Goal: Complete application form

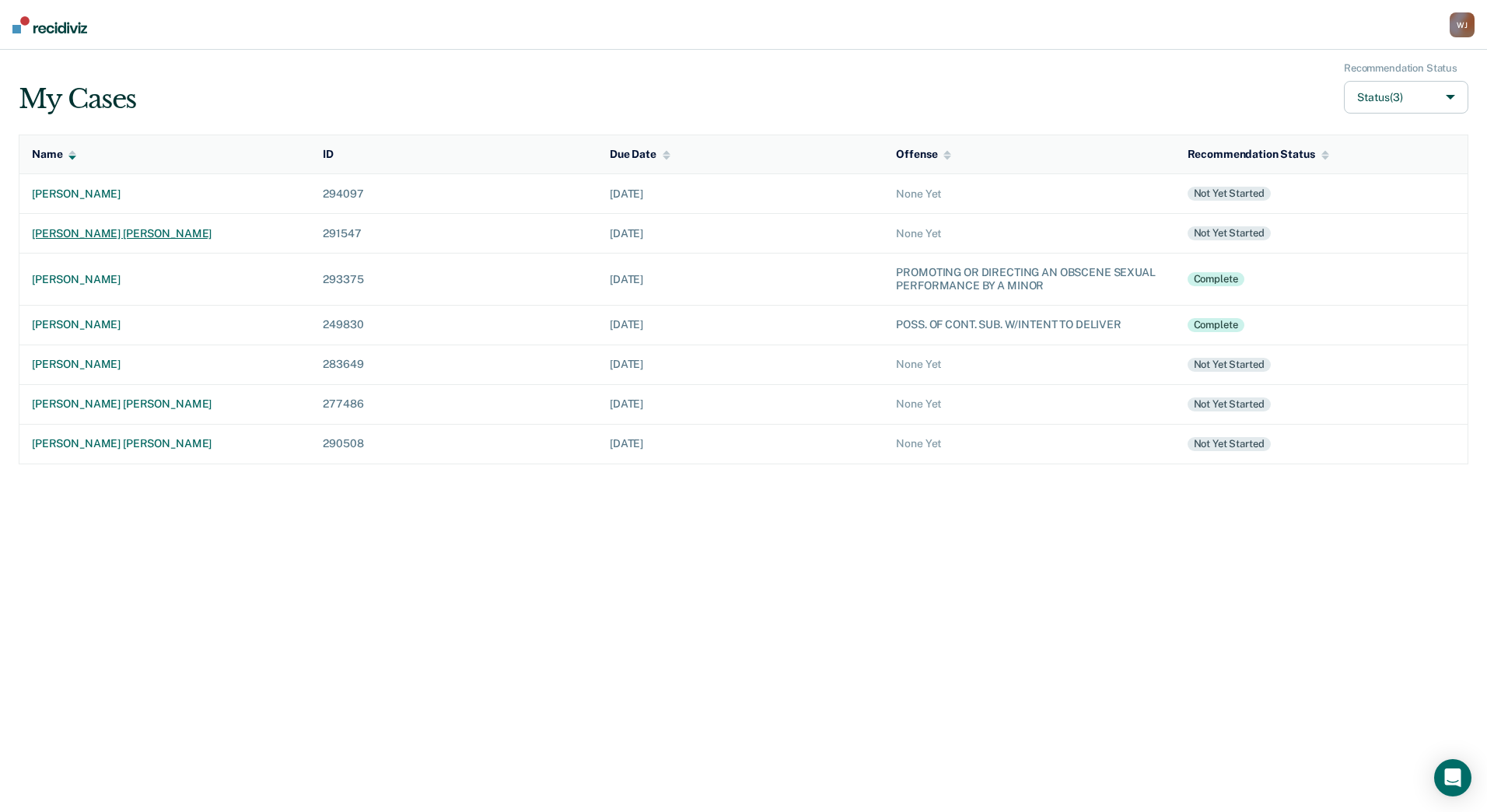
click at [96, 227] on div "[PERSON_NAME] [PERSON_NAME]" at bounding box center [165, 234] width 266 height 13
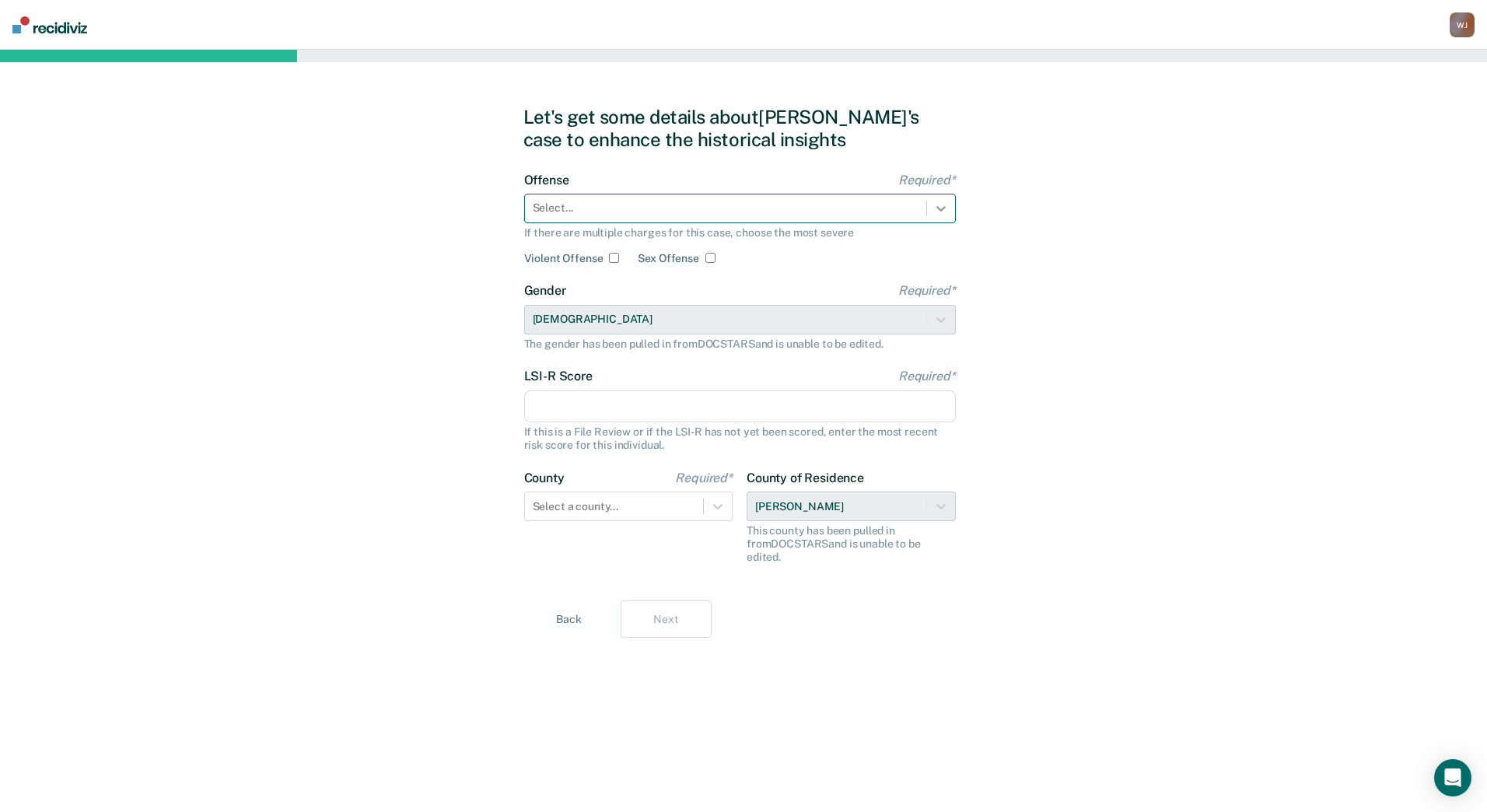
click at [936, 204] on icon at bounding box center [941, 208] width 16 height 16
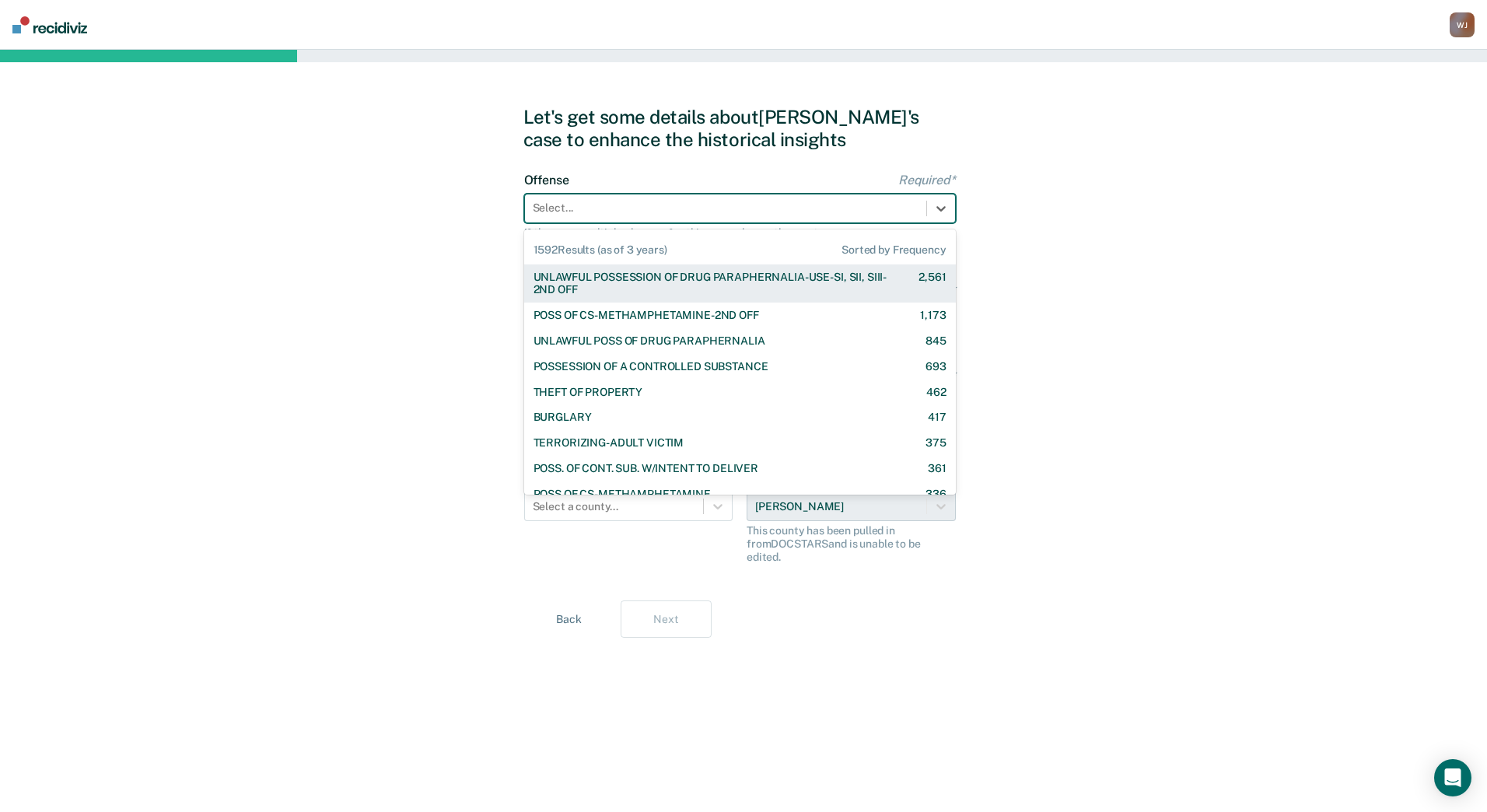
click at [794, 215] on div at bounding box center [725, 208] width 386 height 16
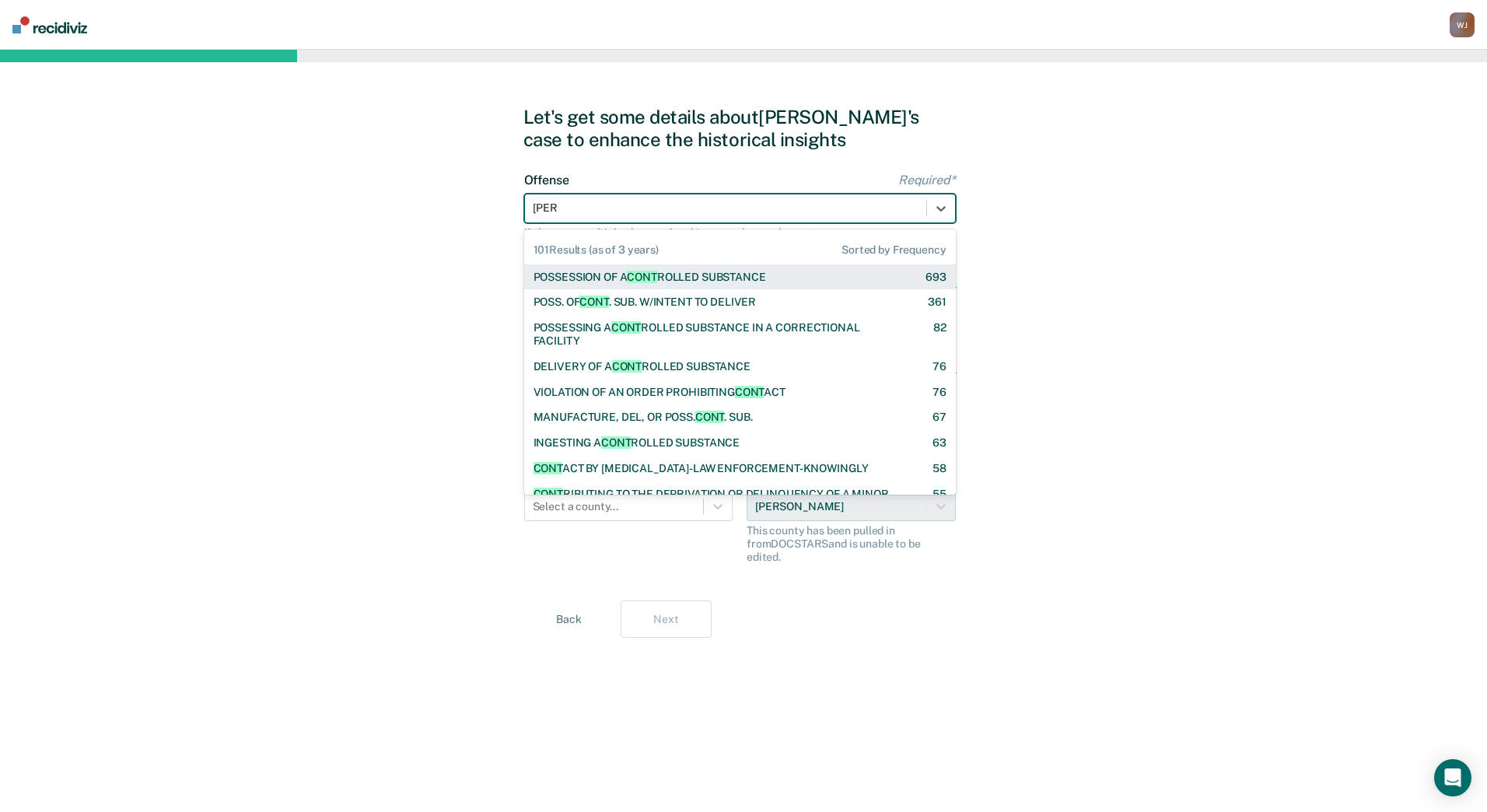
type input "contin"
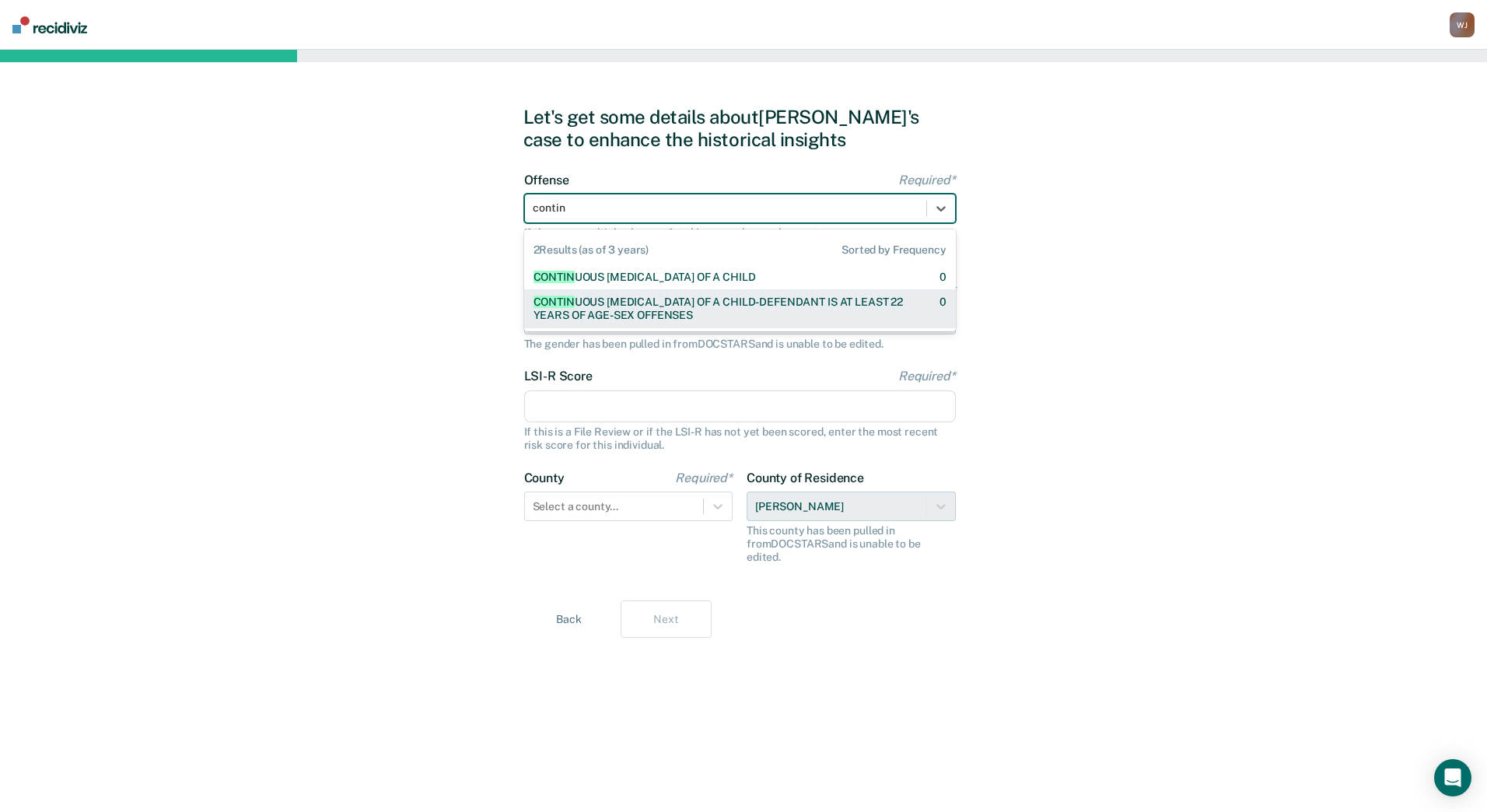
click at [756, 307] on div "CONTIN UOUS [MEDICAL_DATA] OF A CHILD-DEFENDANT IS AT LEAST 22 YEARS OF AGE-SEX…" at bounding box center [723, 308] width 379 height 26
checkbox input "true"
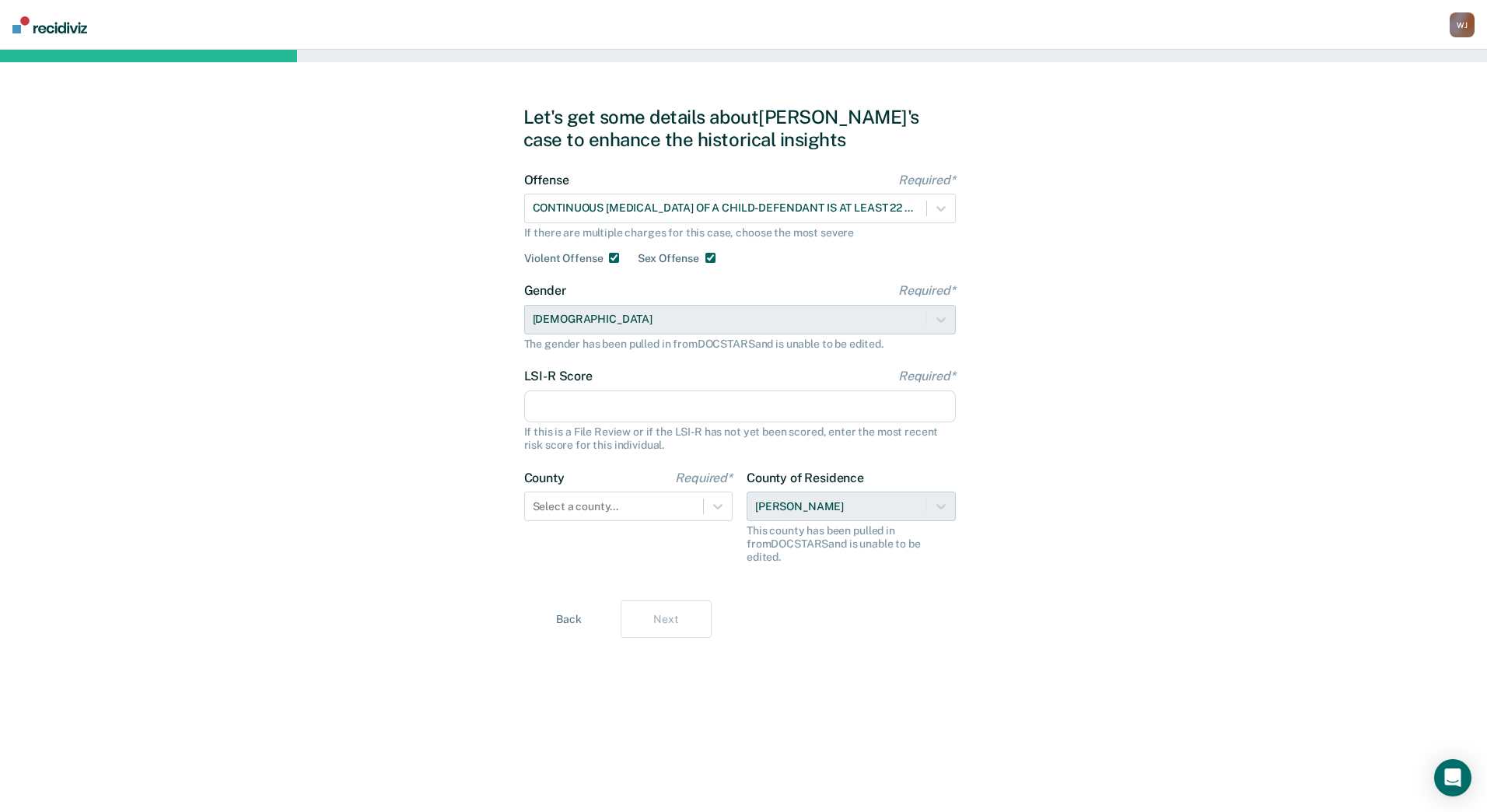
click at [866, 398] on input "LSI-R Score Required*" at bounding box center [741, 407] width 432 height 33
type input "21"
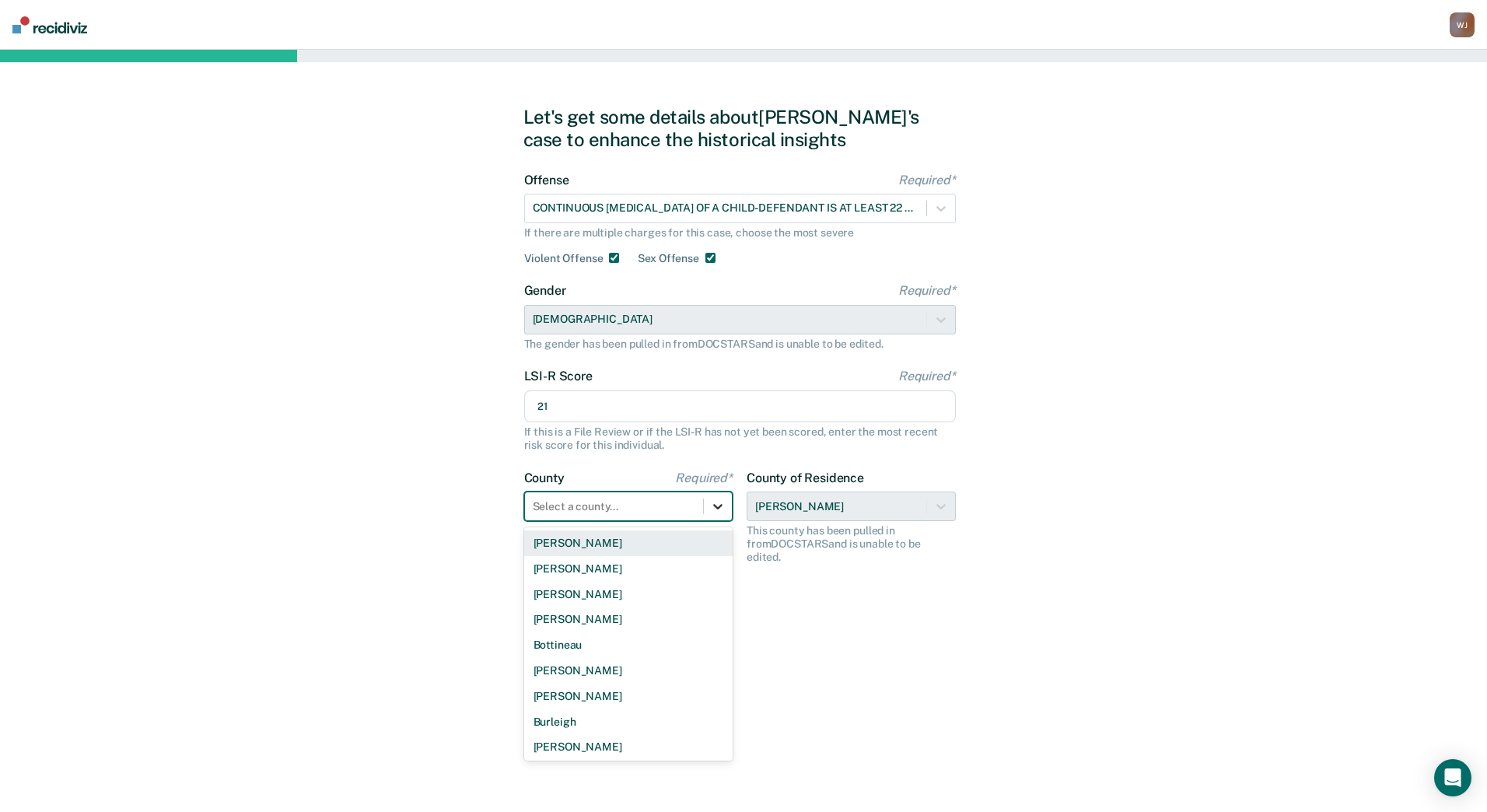
click at [718, 505] on icon at bounding box center [718, 506] width 16 height 16
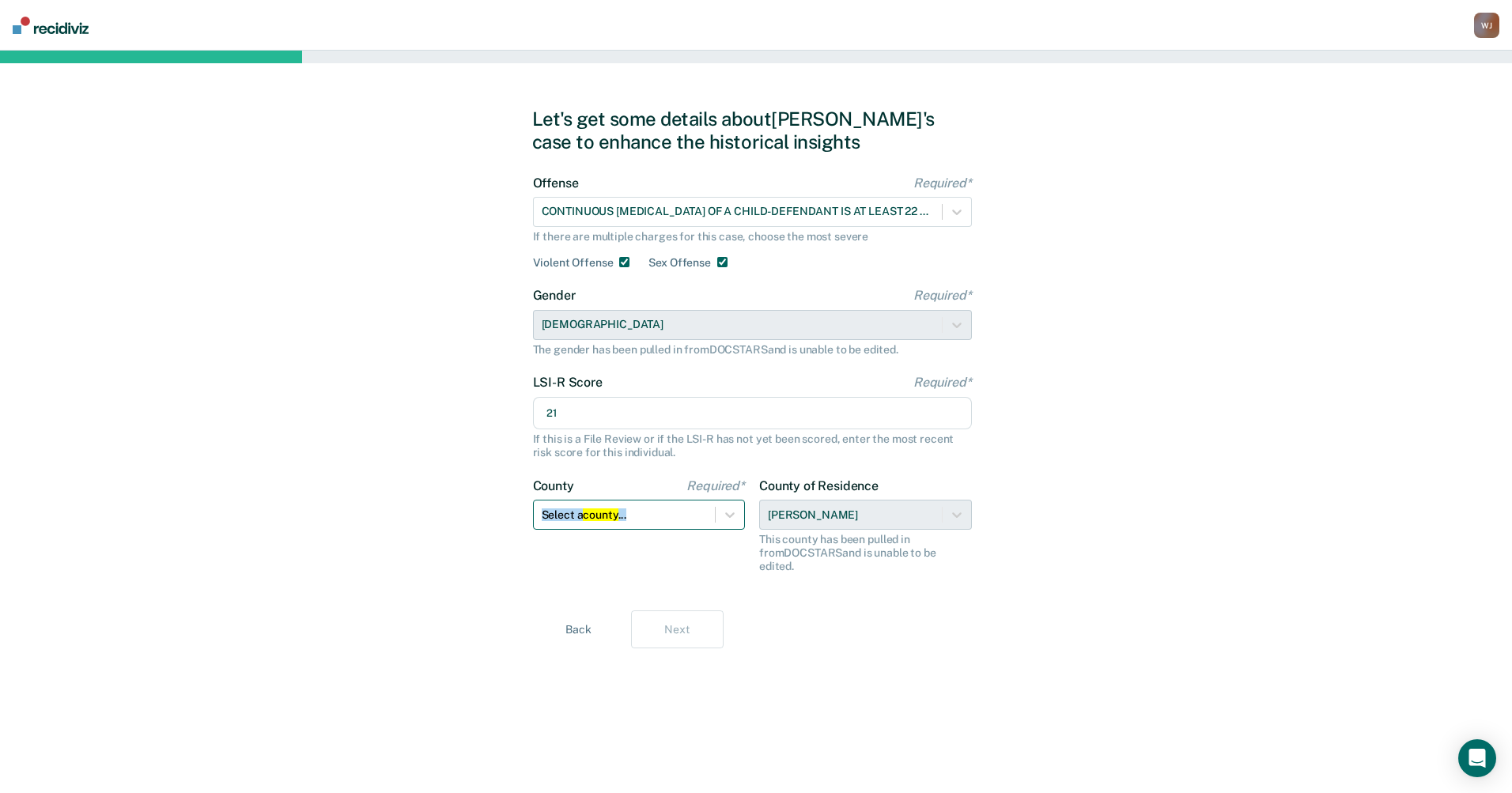
click at [619, 514] on div at bounding box center [625, 514] width 166 height 16
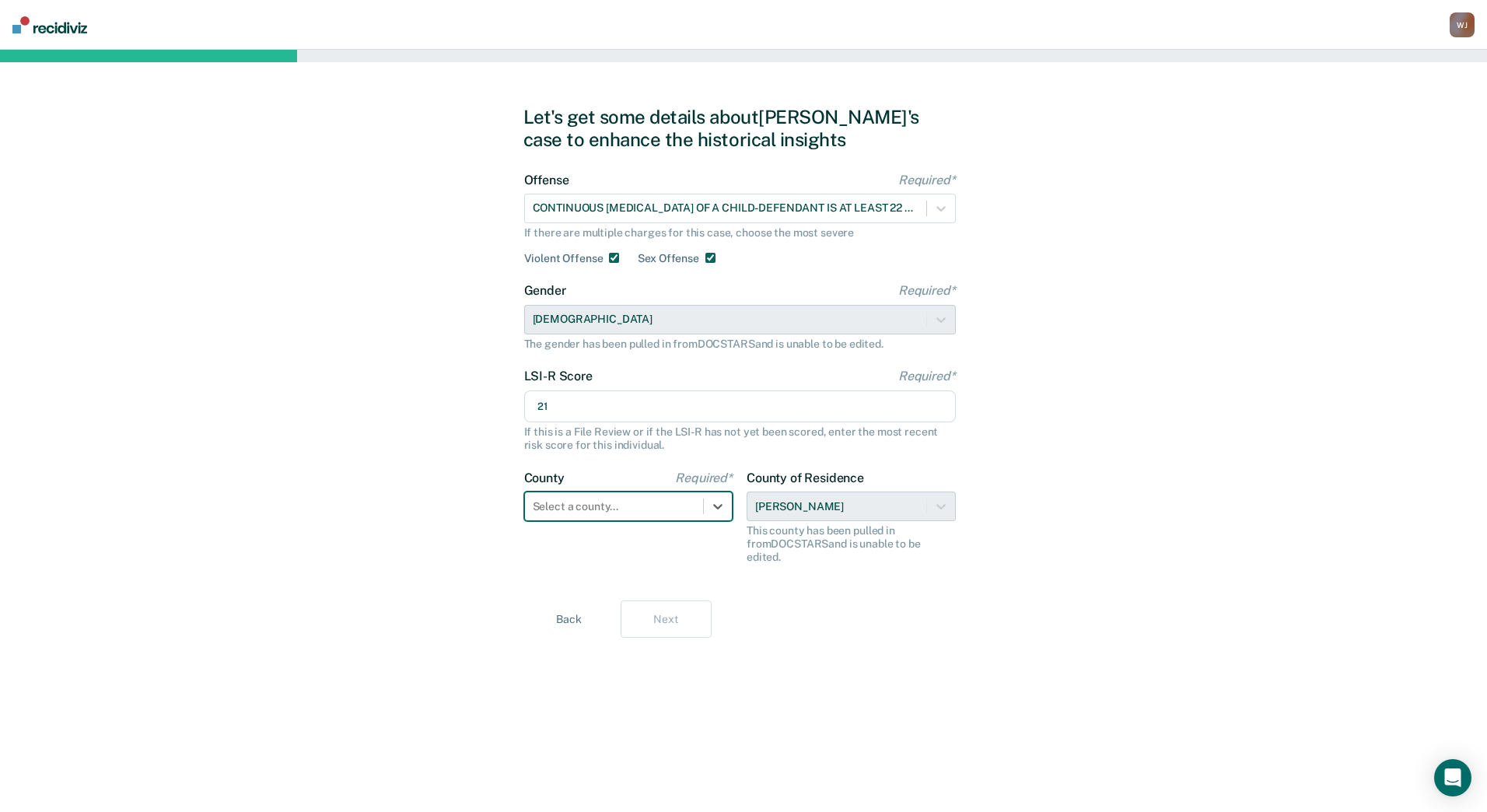
click at [609, 502] on div at bounding box center [614, 506] width 163 height 16
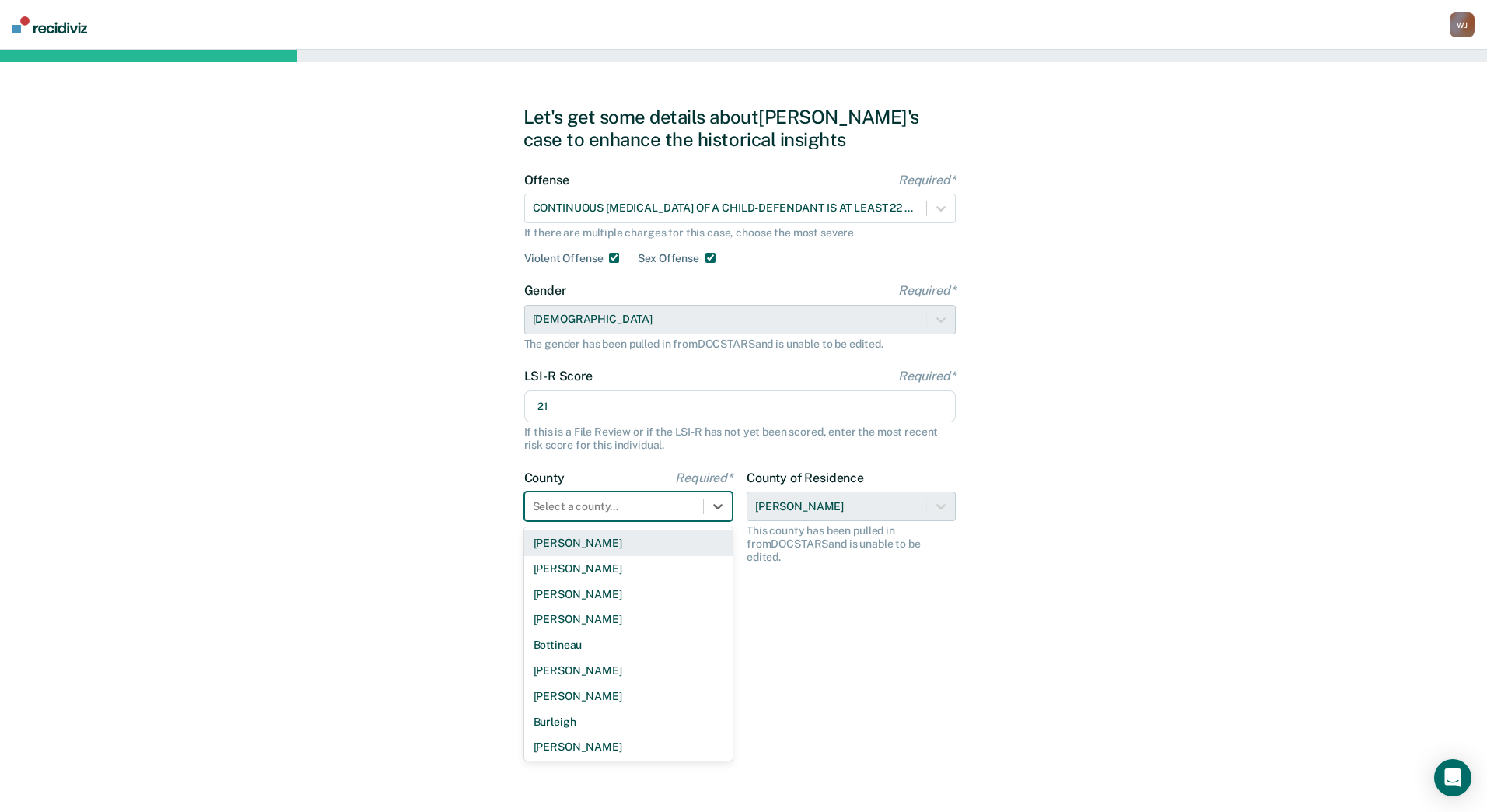
click at [609, 508] on div at bounding box center [614, 506] width 163 height 16
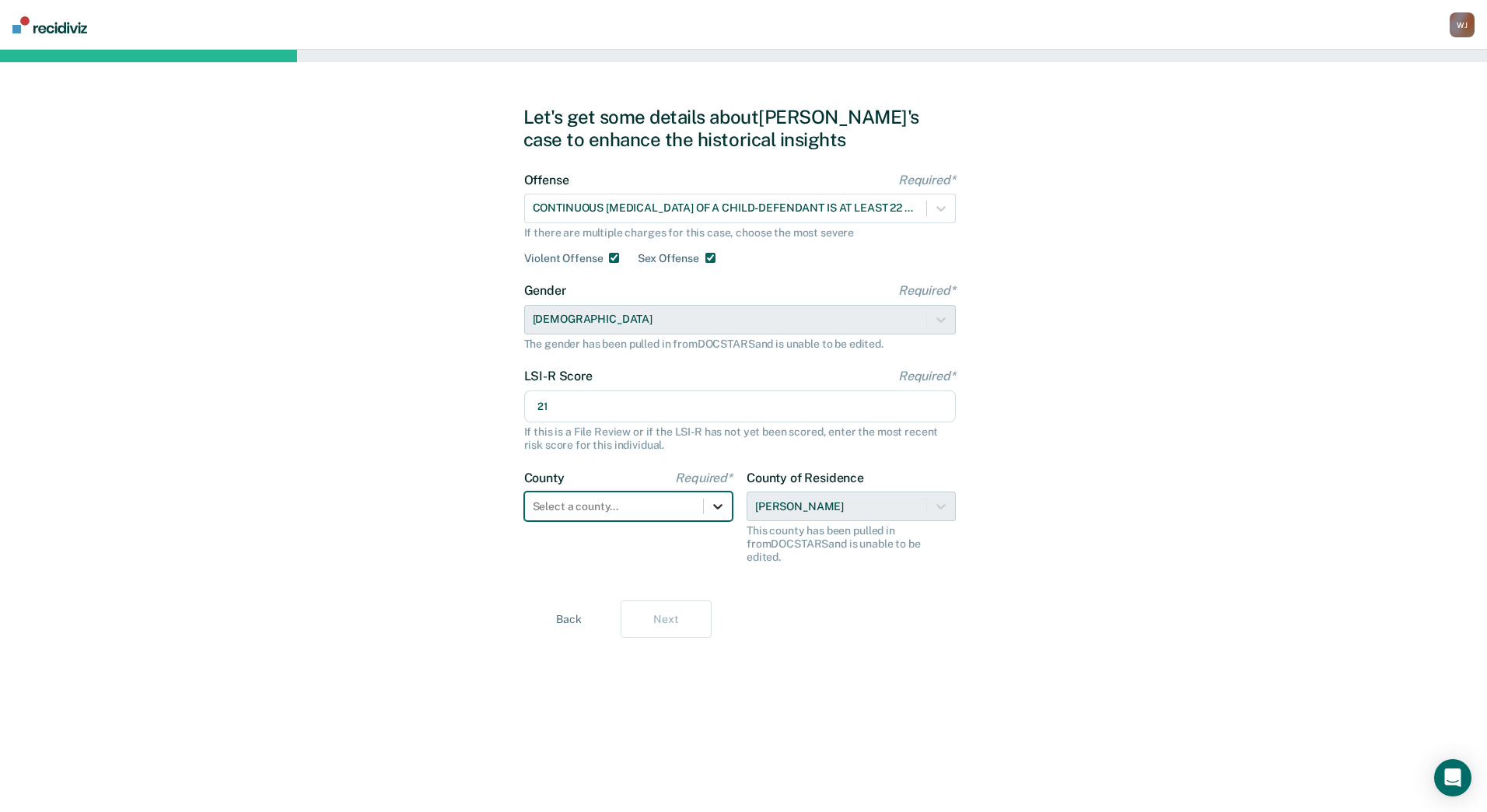
click at [717, 501] on icon at bounding box center [718, 506] width 16 height 16
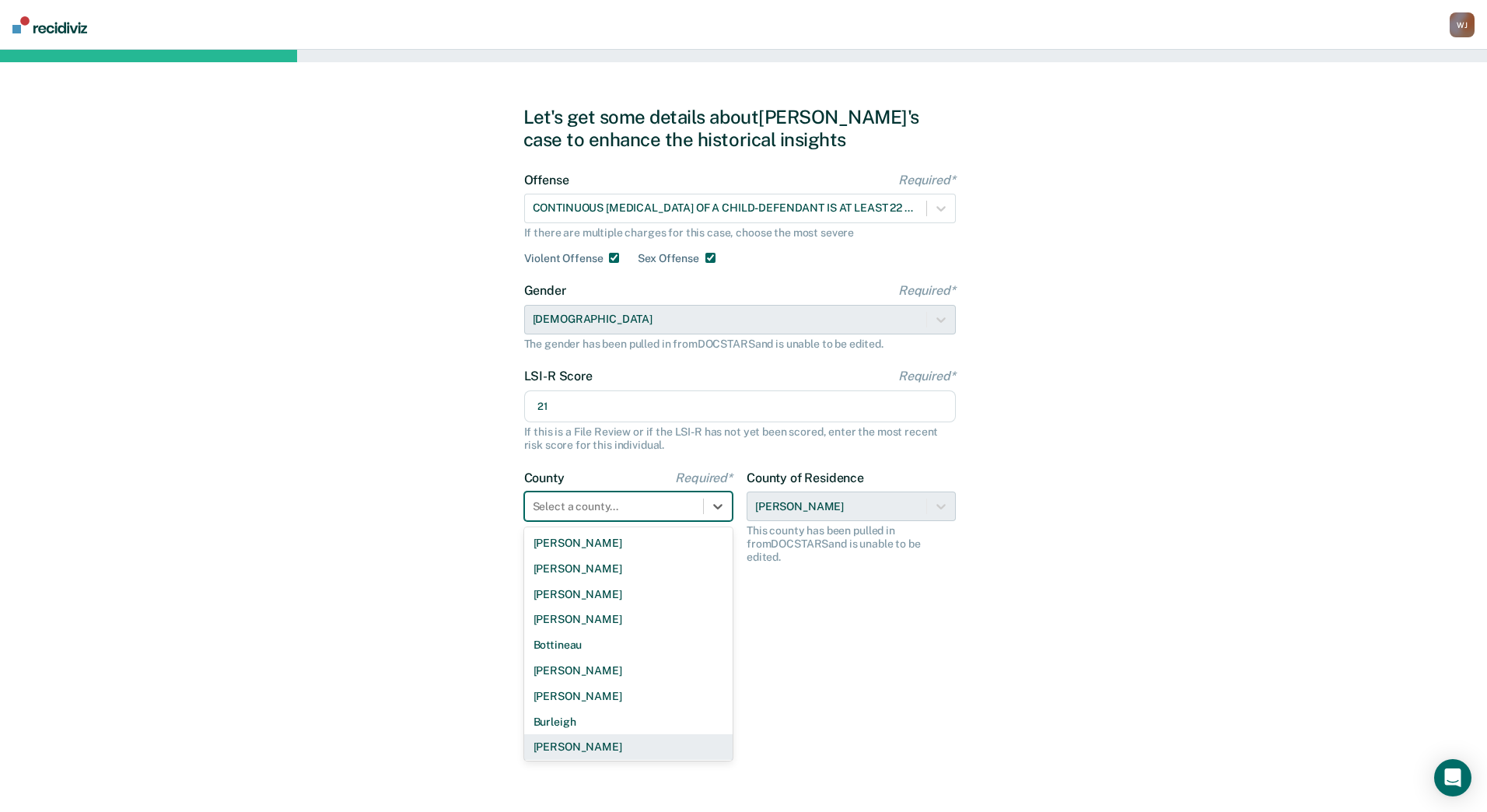
scroll to position [203, 0]
click at [582, 646] on div "Dunn" at bounding box center [629, 645] width 209 height 26
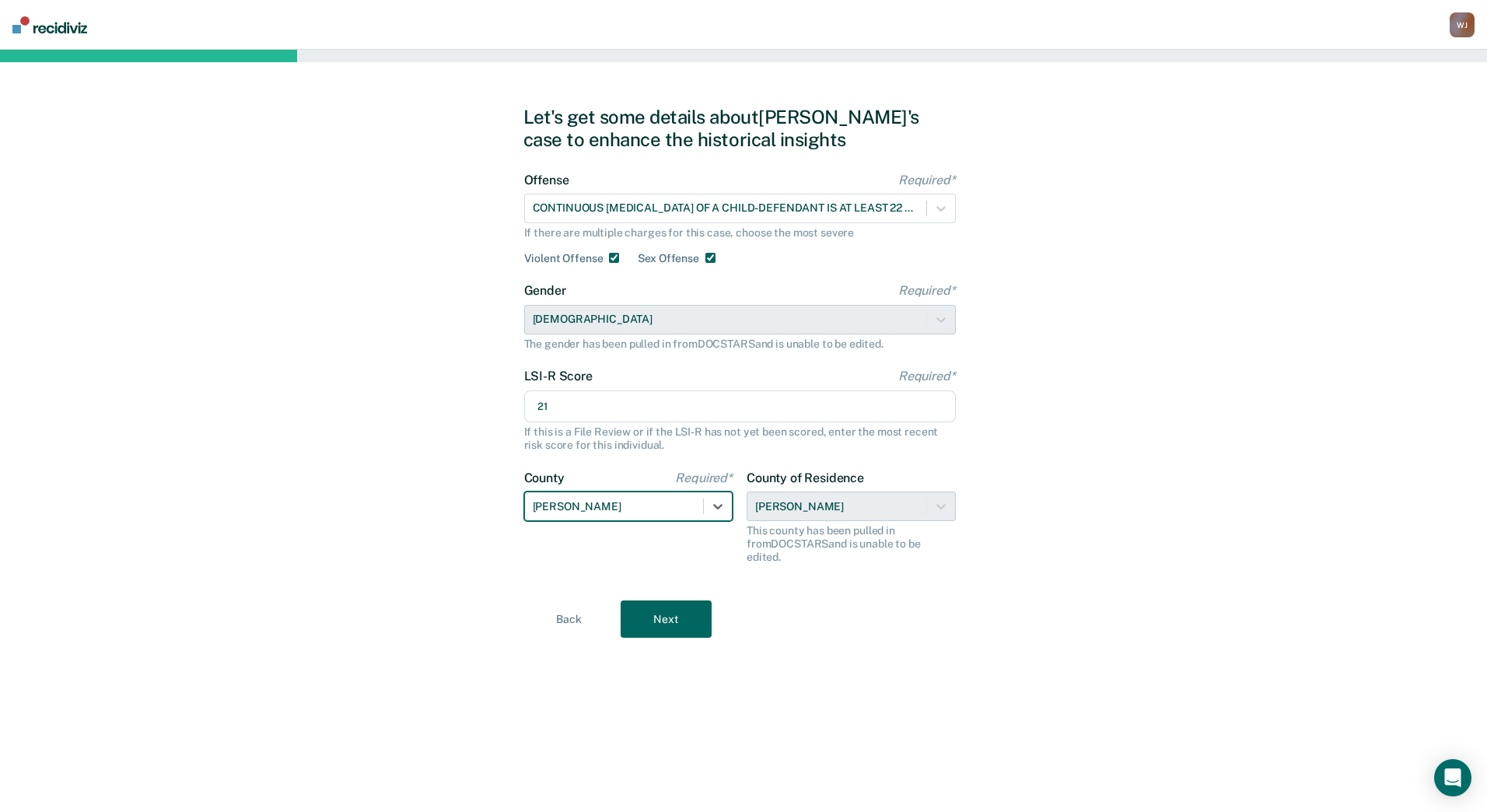
click at [667, 615] on button "Next" at bounding box center [667, 619] width 91 height 37
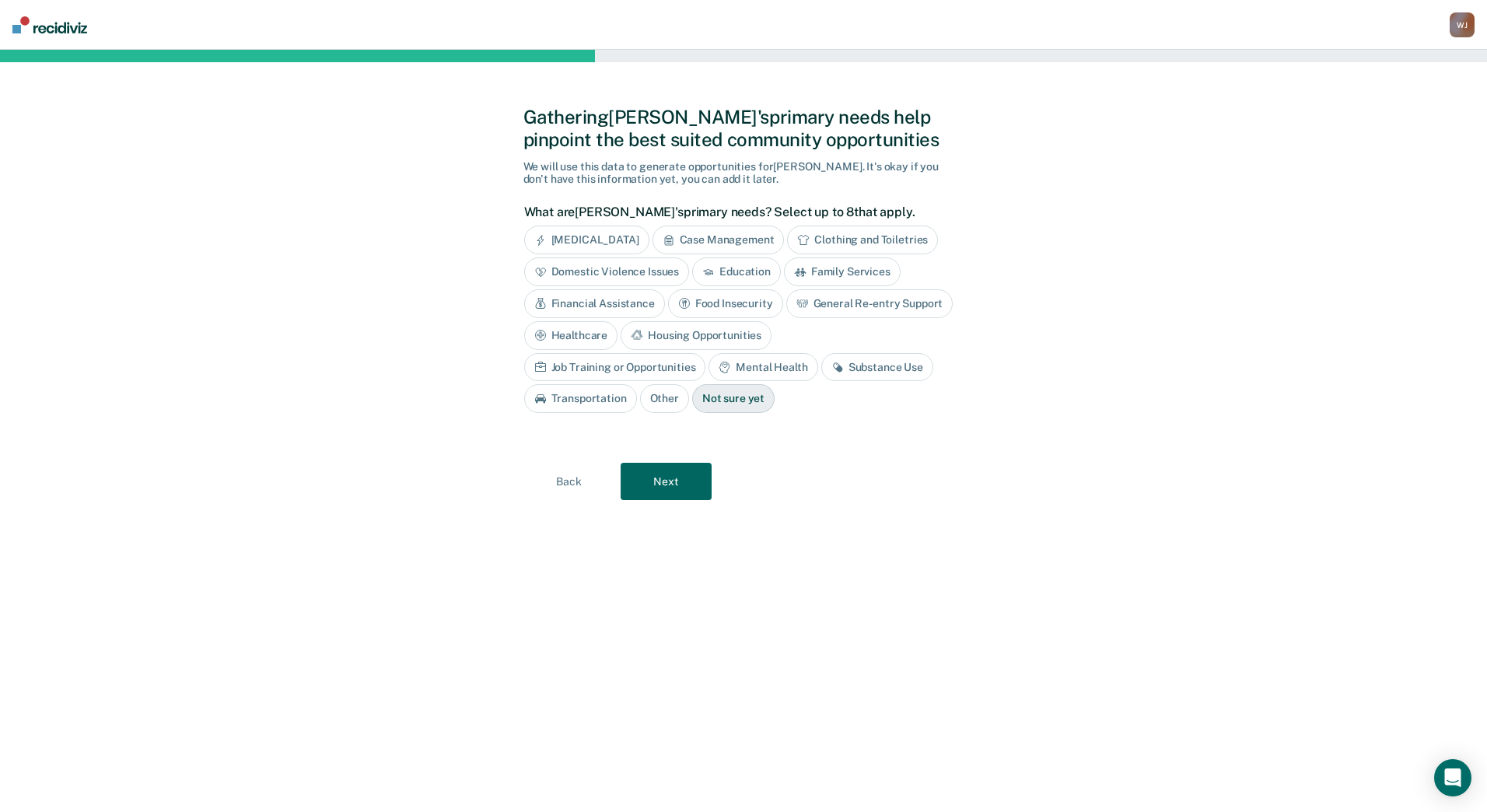
click at [821, 361] on div "Substance Use" at bounding box center [877, 367] width 112 height 29
click at [922, 293] on div "General Re-entry Support" at bounding box center [870, 303] width 167 height 29
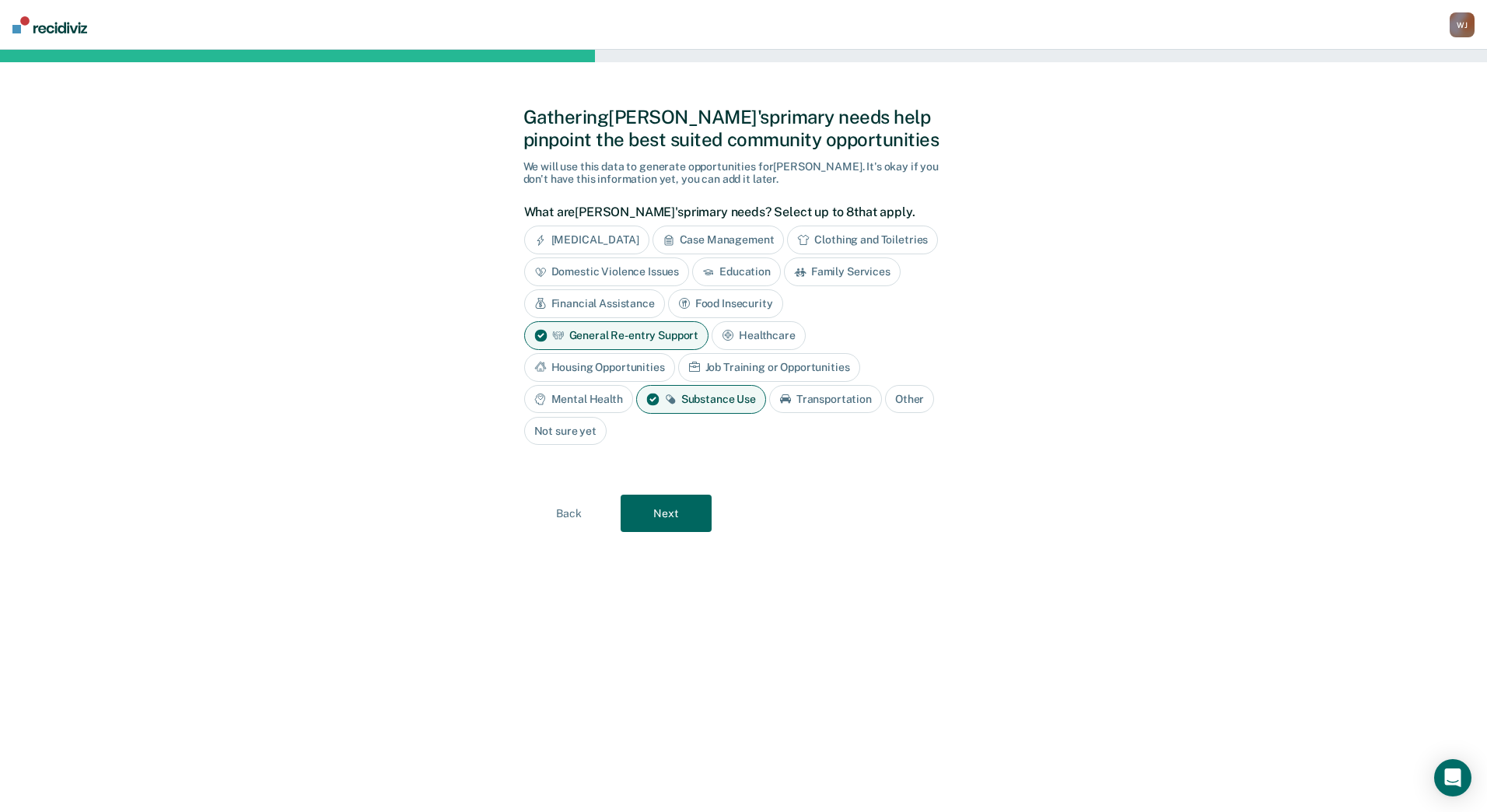
click at [965, 600] on div "Gathering Jason's primary needs help pinpoint the best suited community opportu…" at bounding box center [743, 430] width 1487 height 762
click at [798, 329] on div "Healthcare" at bounding box center [759, 335] width 94 height 29
click at [685, 521] on button "Next" at bounding box center [667, 514] width 91 height 37
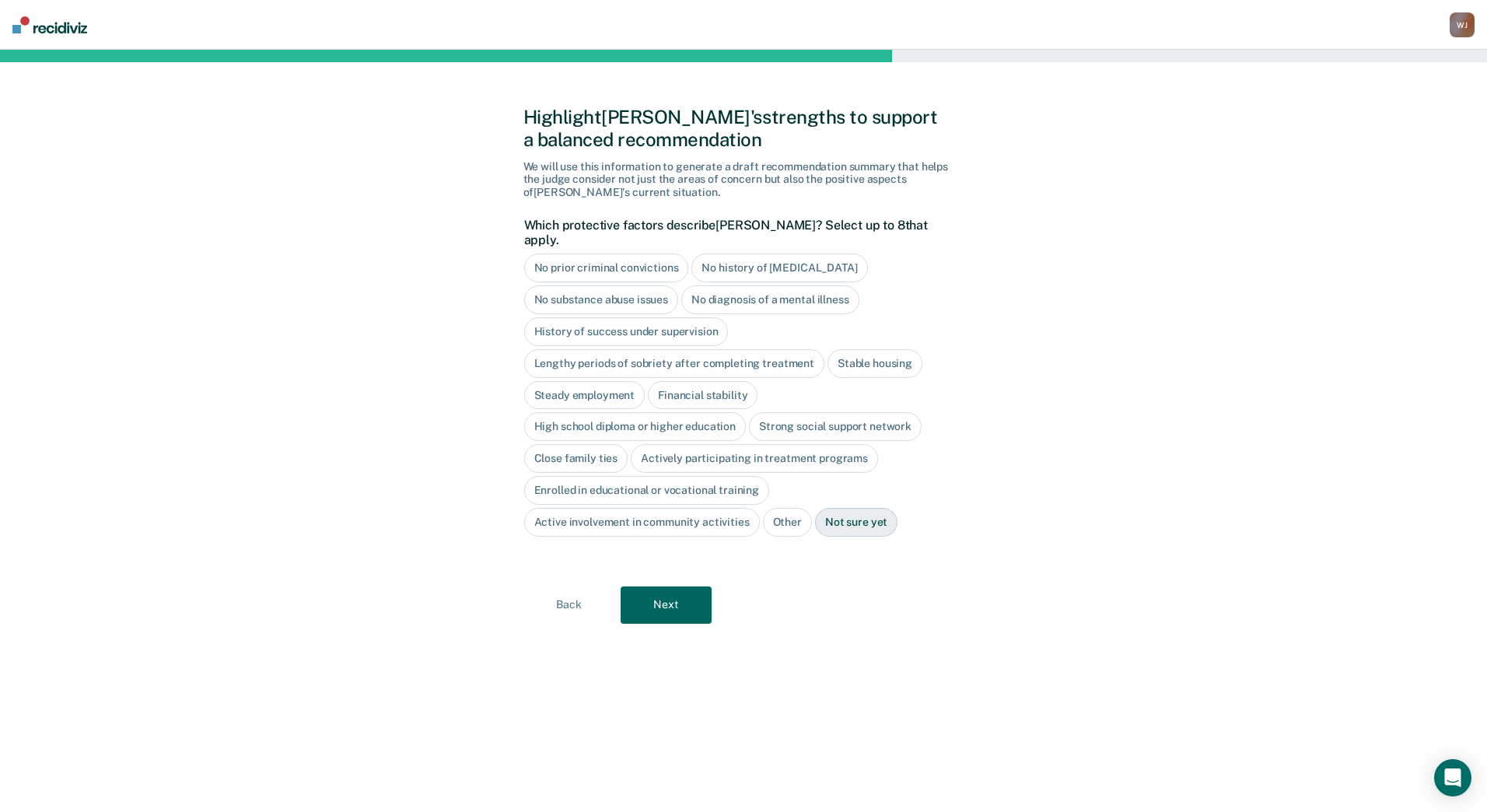
click at [807, 287] on div "No diagnosis of a mental illness" at bounding box center [771, 300] width 178 height 29
click at [621, 381] on div "Steady employment" at bounding box center [585, 395] width 121 height 29
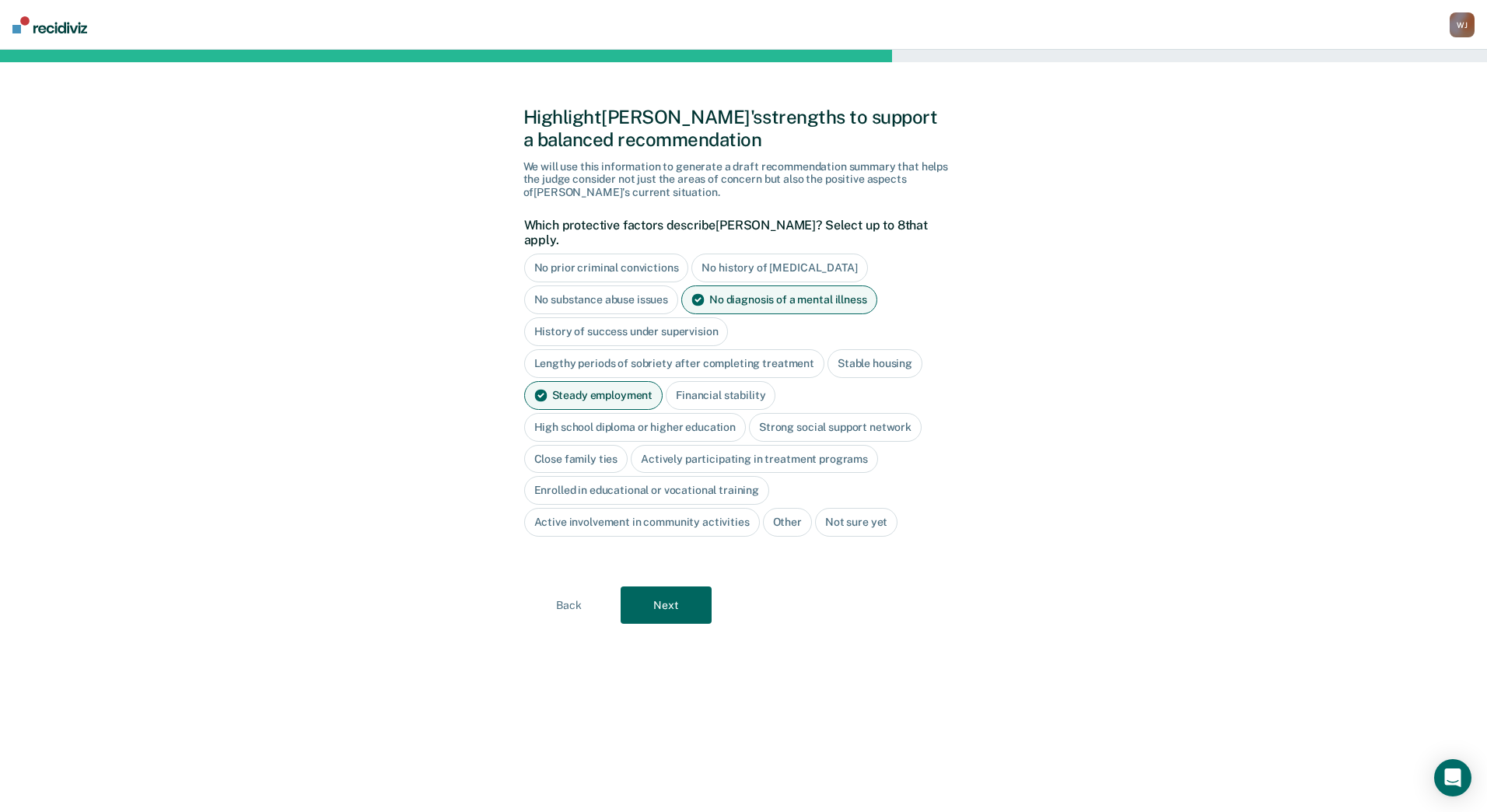
click at [671, 600] on button "Next" at bounding box center [667, 605] width 91 height 37
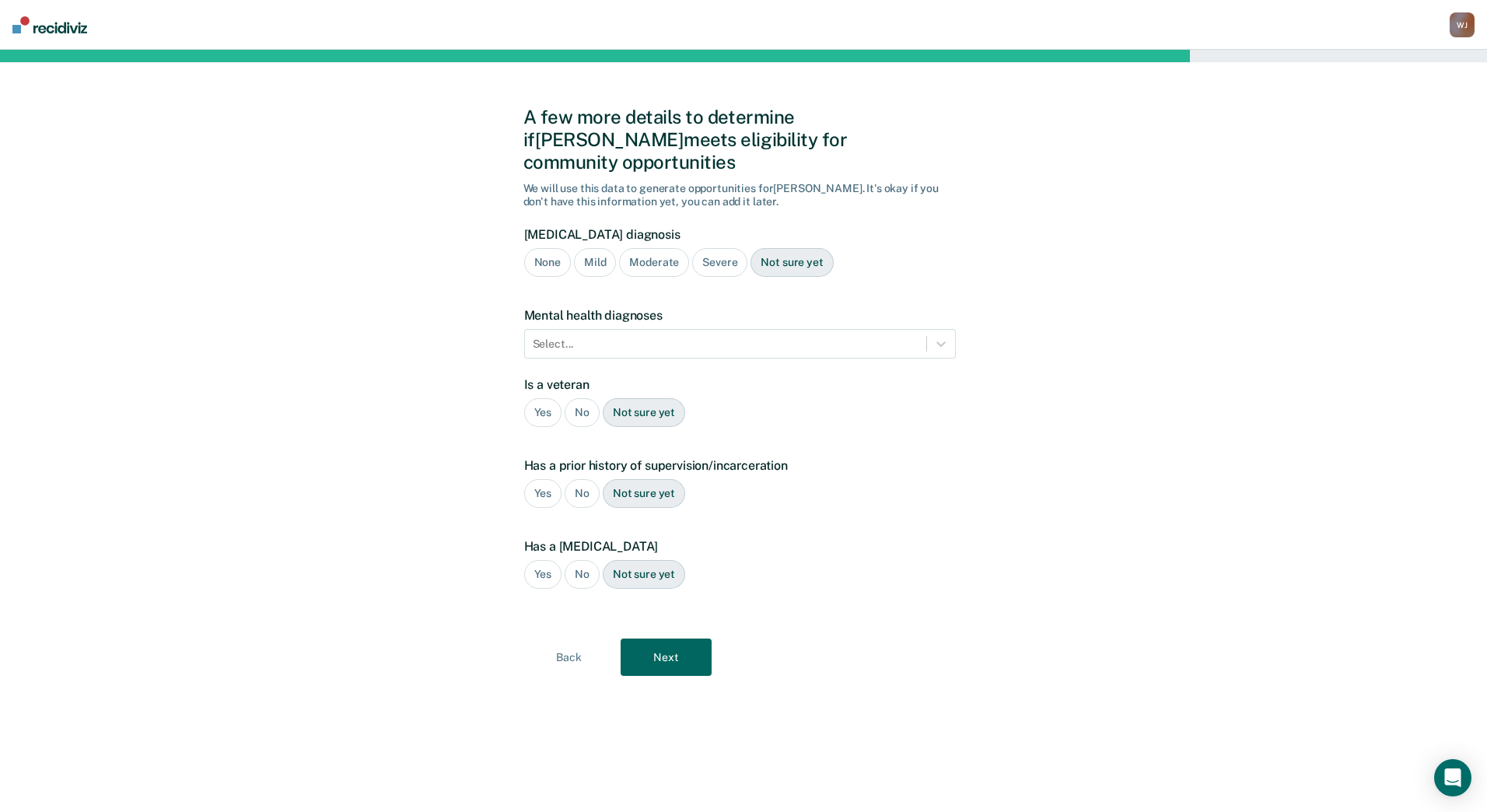
click at [706, 248] on div "Severe" at bounding box center [720, 262] width 55 height 29
click at [939, 336] on icon at bounding box center [941, 344] width 16 height 16
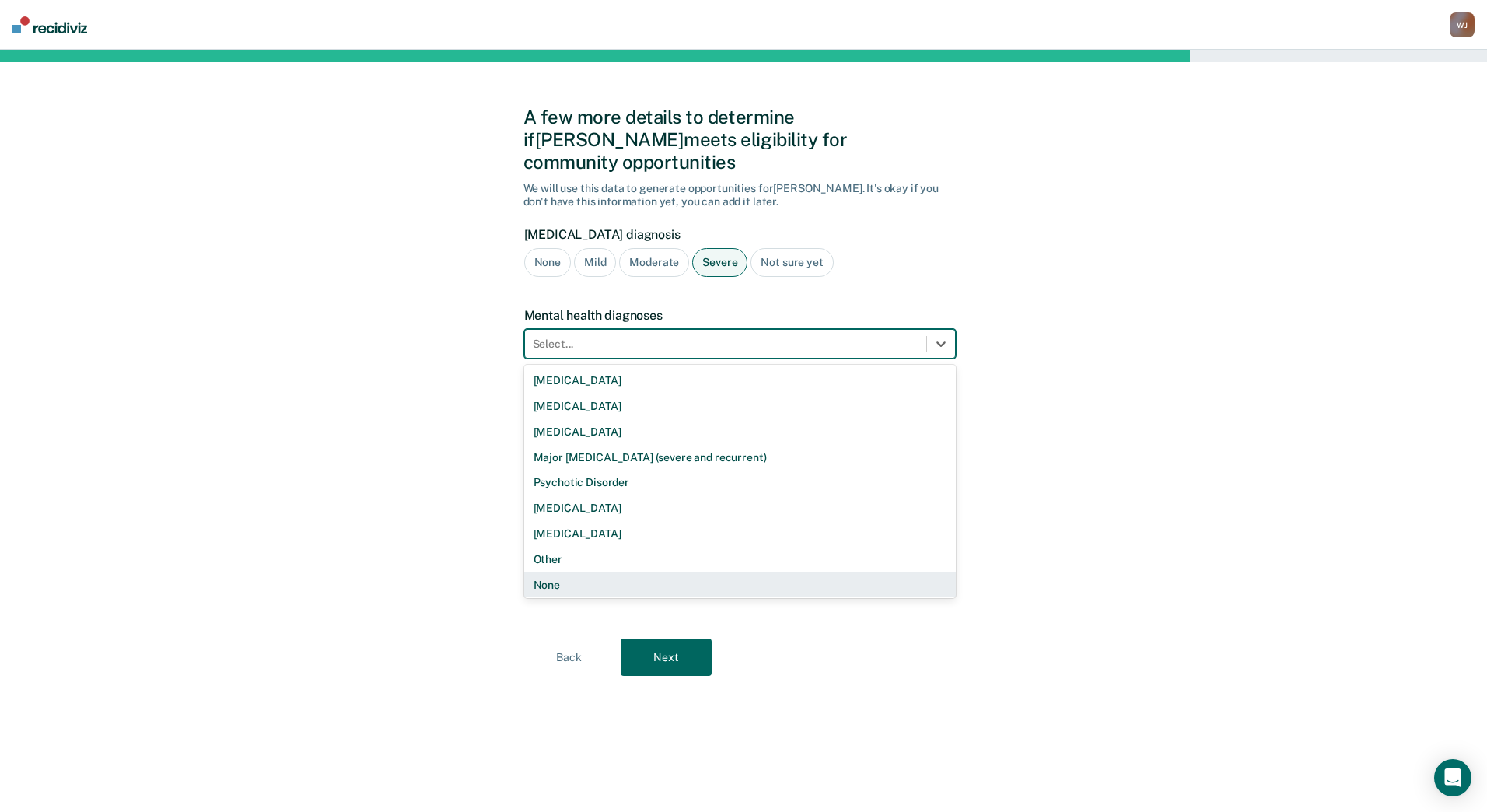
click at [799, 572] on div "None" at bounding box center [741, 585] width 432 height 26
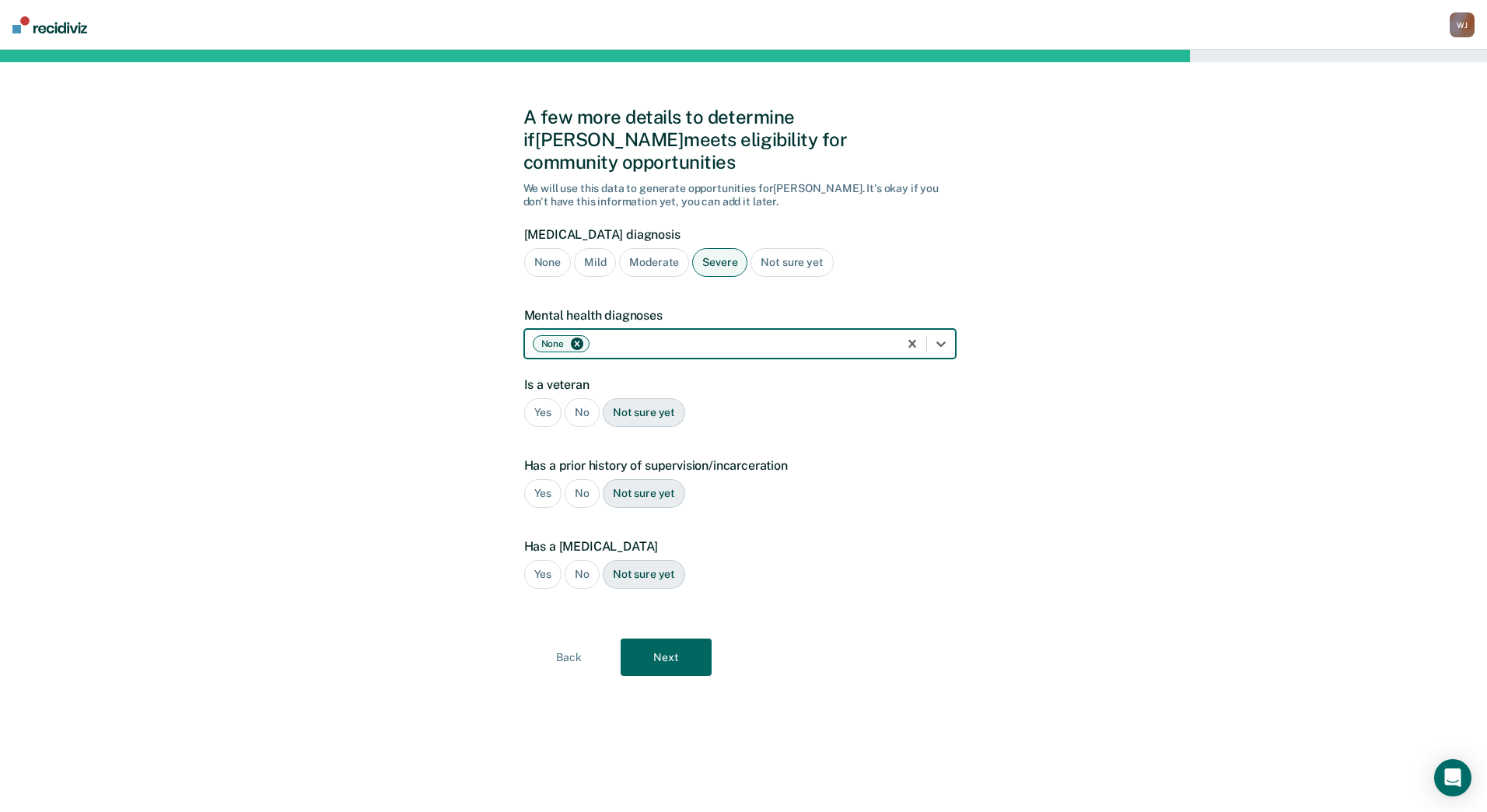
click at [579, 398] on div "No" at bounding box center [583, 413] width 35 height 29
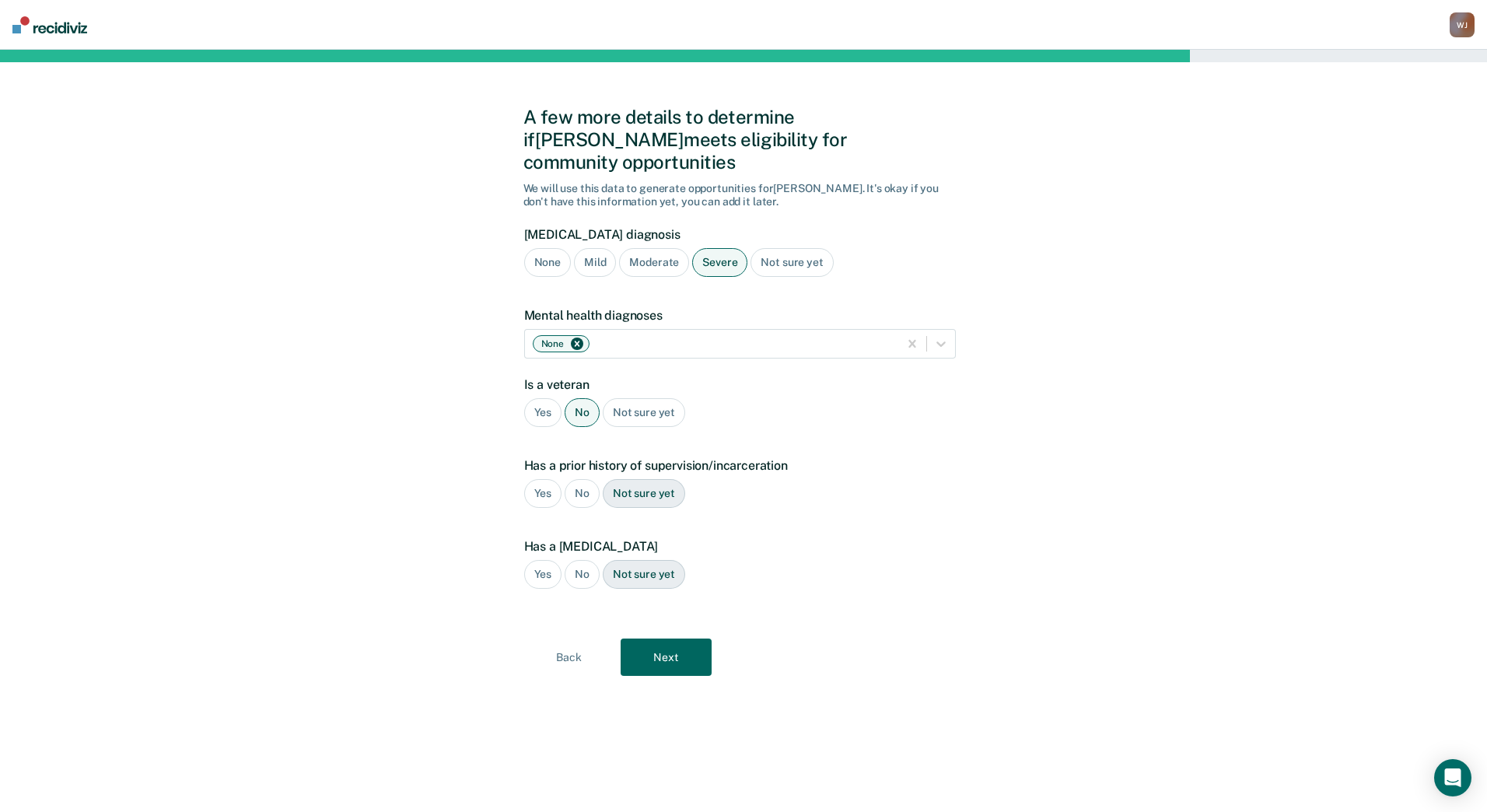
click at [555, 479] on div "Yes" at bounding box center [543, 493] width 38 height 29
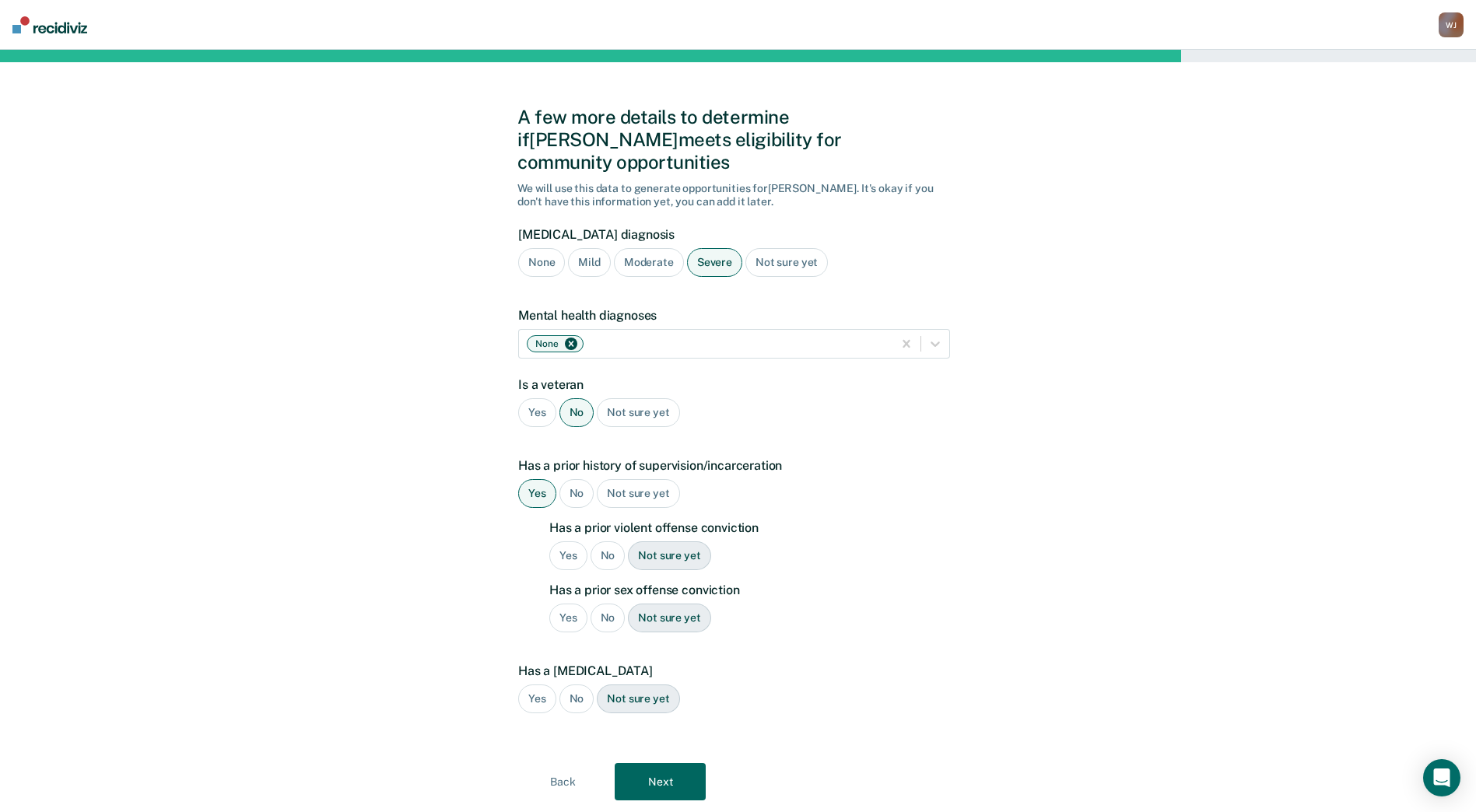
click at [601, 541] on div "No" at bounding box center [608, 556] width 35 height 29
click at [609, 607] on div "No" at bounding box center [608, 618] width 35 height 29
click at [577, 684] on div "No" at bounding box center [577, 699] width 35 height 29
click at [673, 763] on button "Next" at bounding box center [660, 782] width 91 height 37
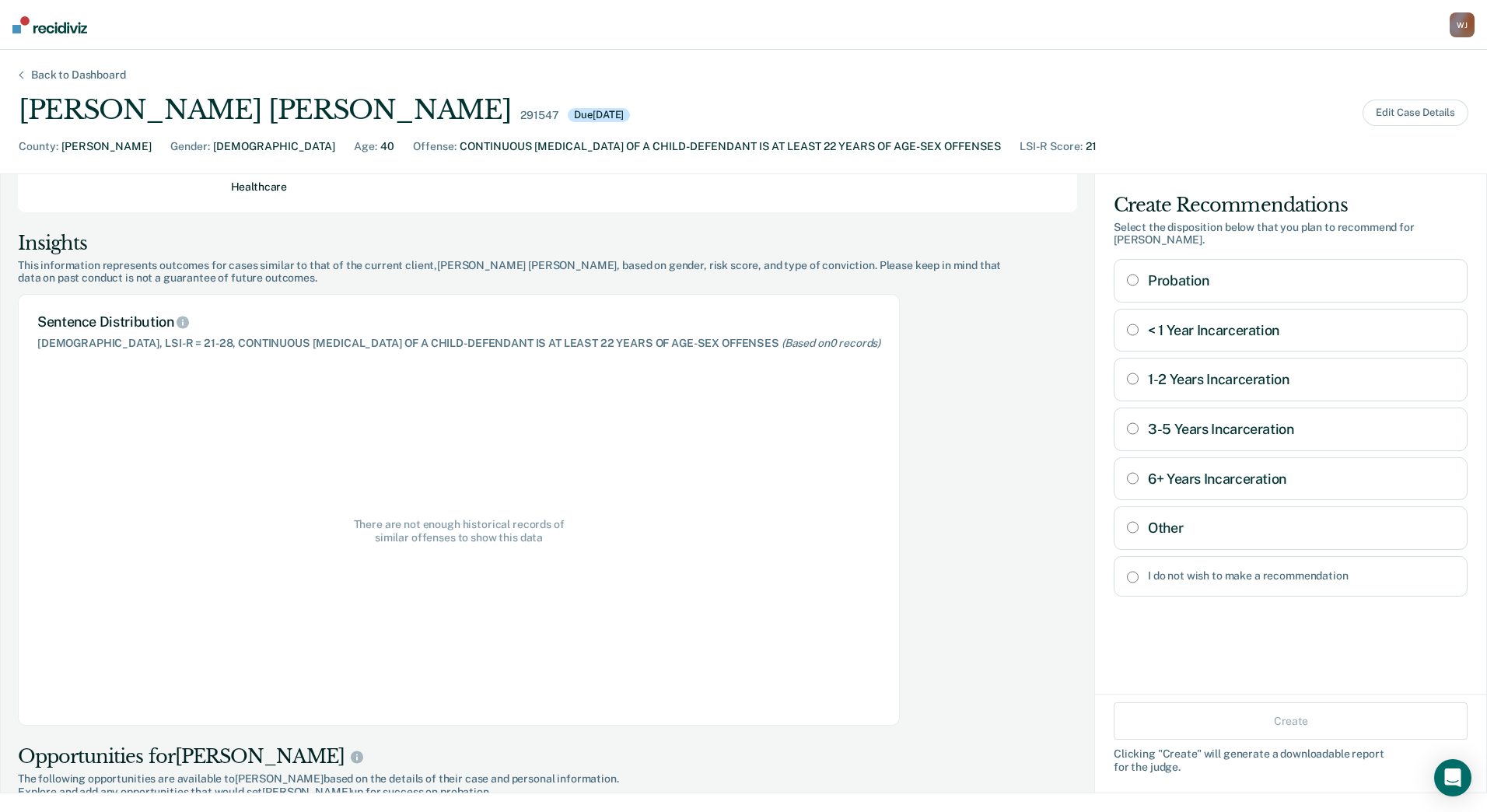
scroll to position [140, 0]
click at [1127, 472] on Incarceration "6+ Years Incarceration" at bounding box center [1133, 478] width 12 height 13
radio Incarceration "true"
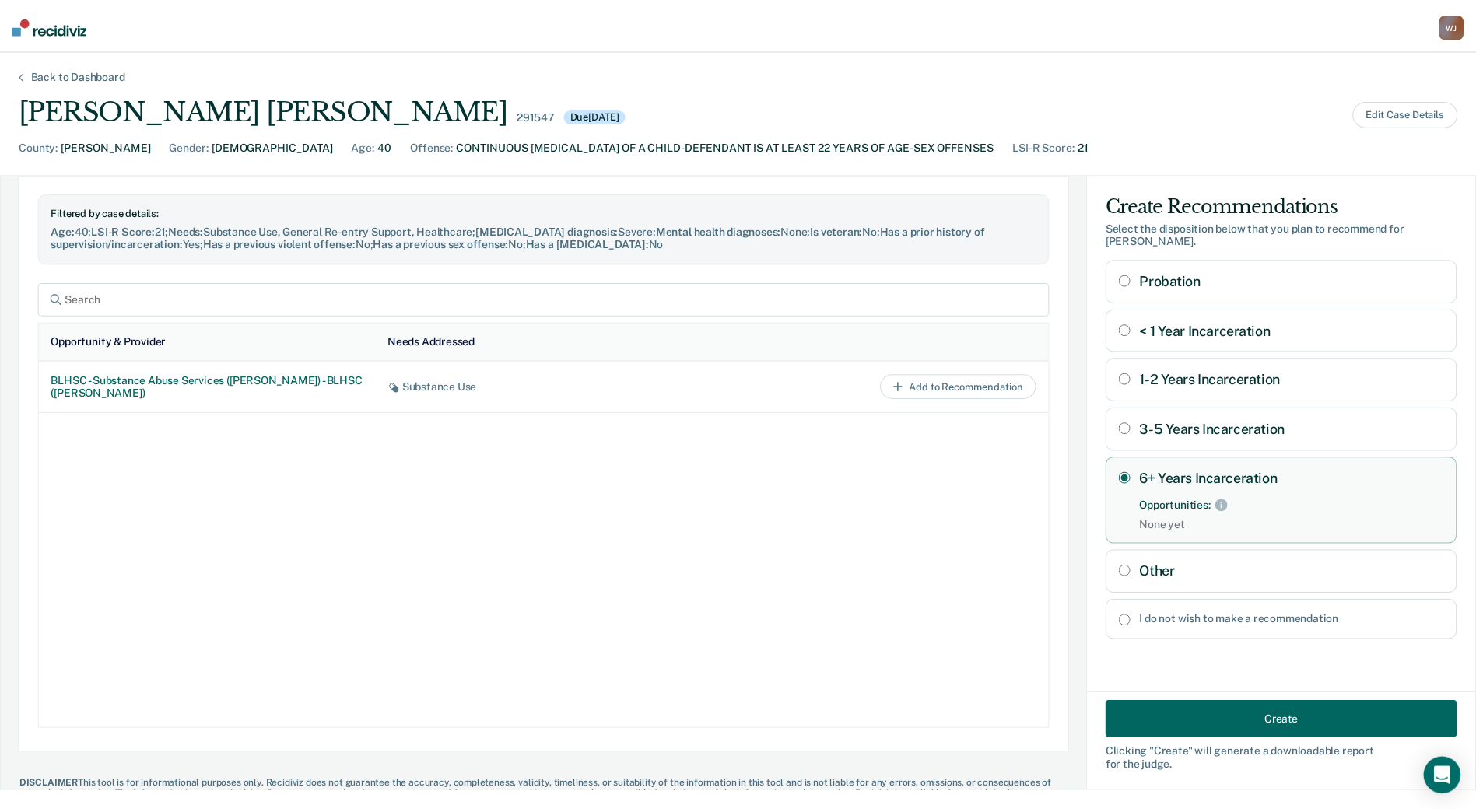
scroll to position [767, 0]
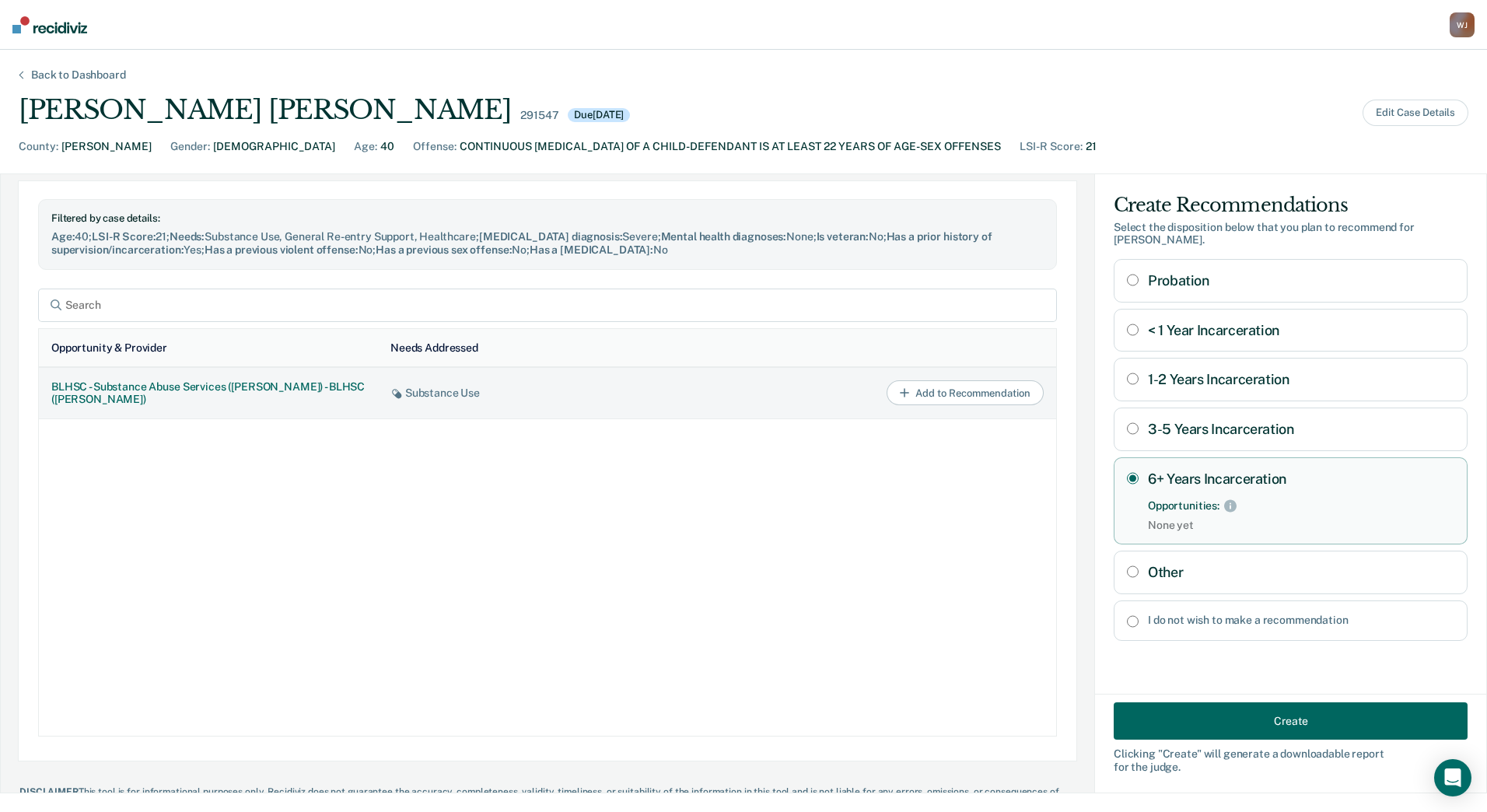
click at [953, 400] on button "Add to Recommendation" at bounding box center [965, 393] width 157 height 25
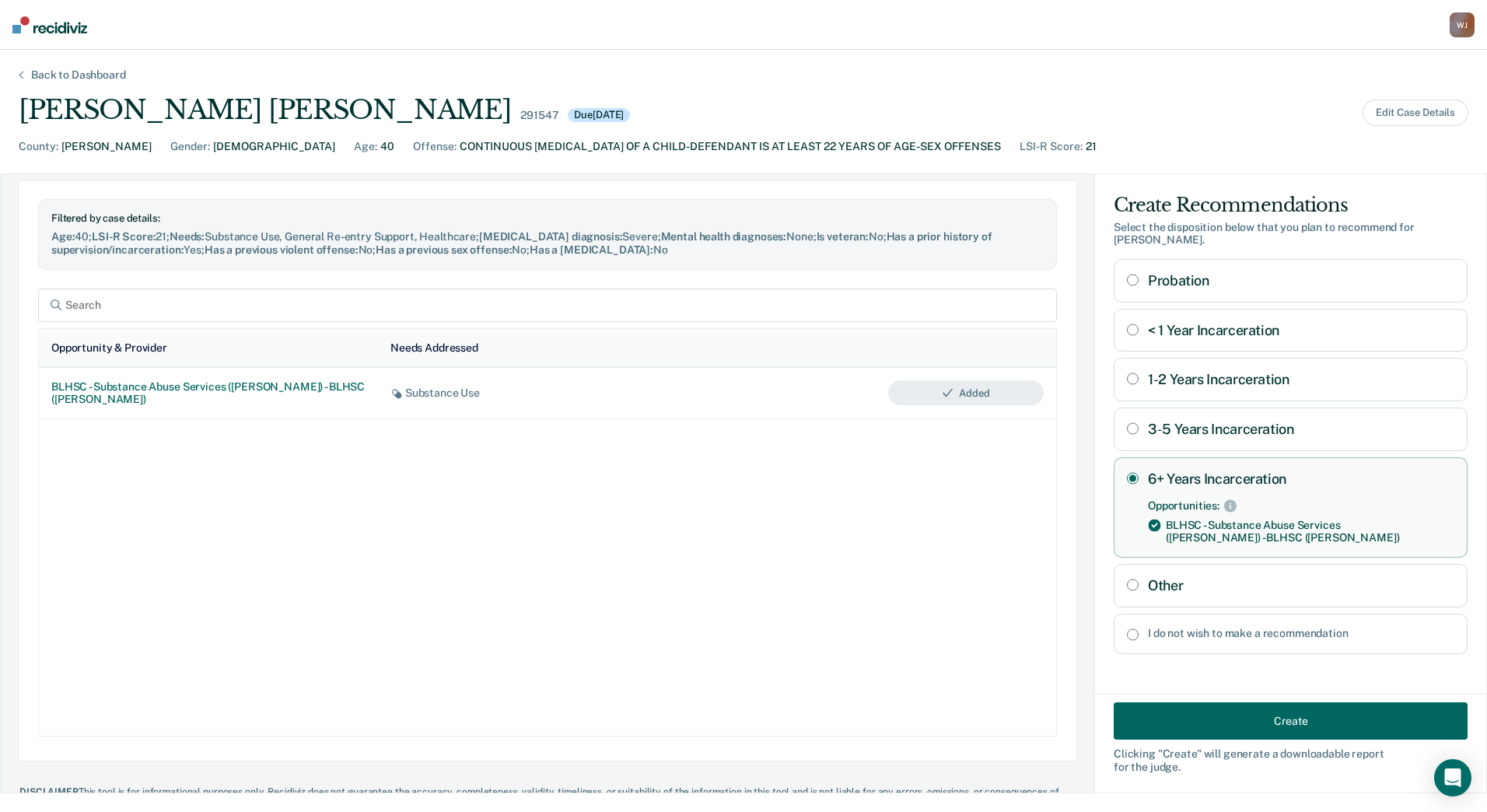
click at [1176, 728] on button "Create" at bounding box center [1290, 721] width 354 height 37
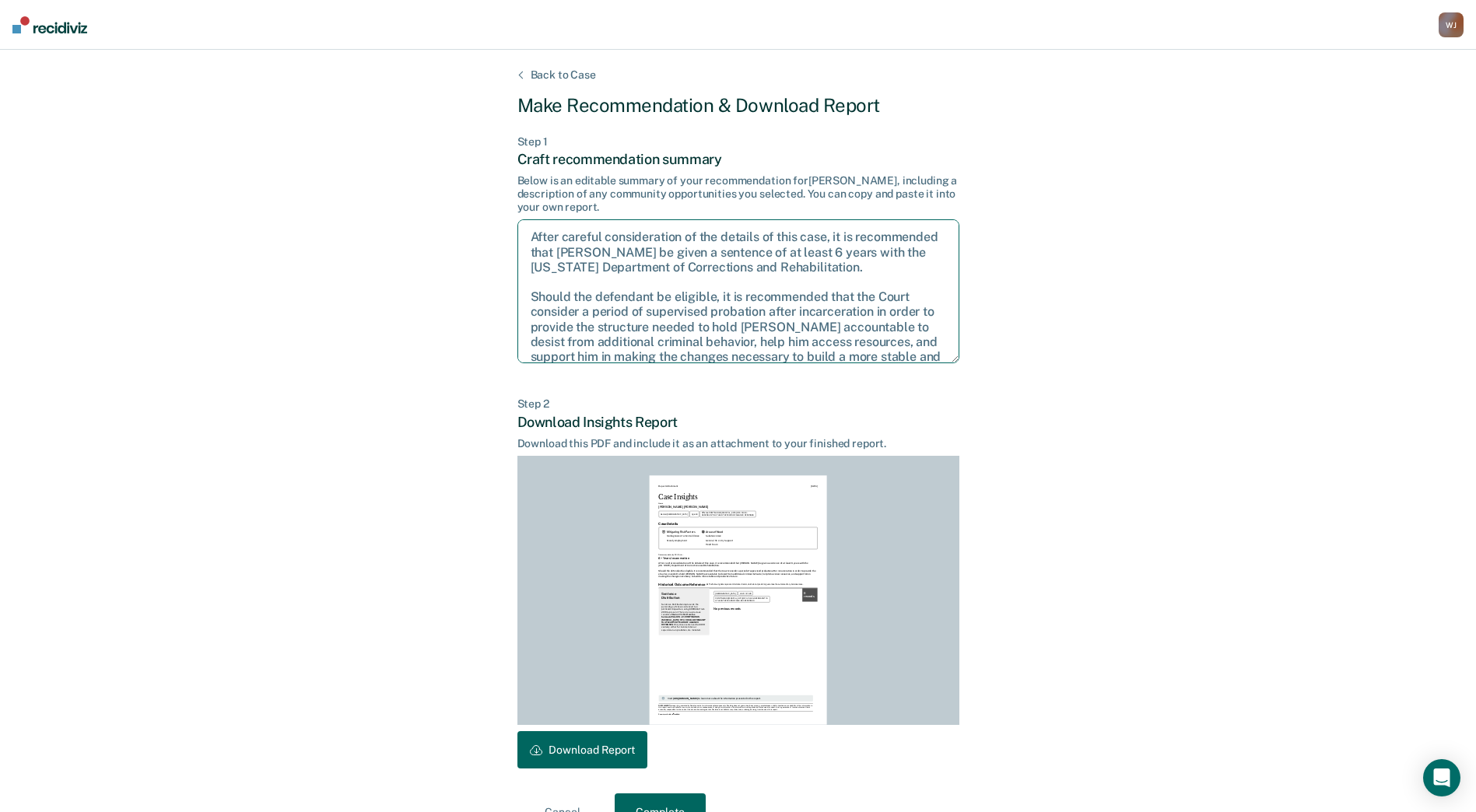
click at [809, 251] on textarea "After careful consideration of the details of this case, it is recommended that…" at bounding box center [738, 291] width 442 height 144
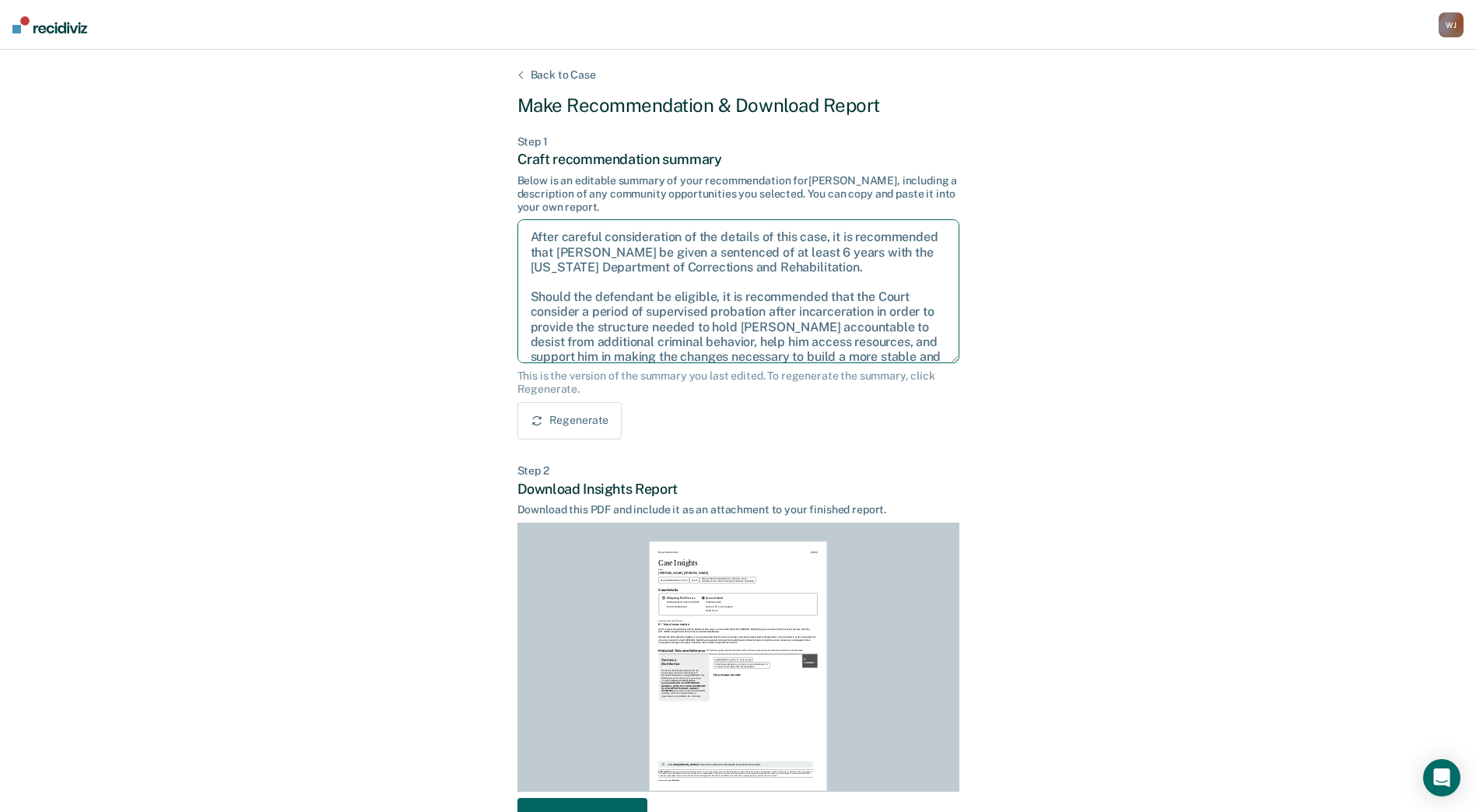
drag, startPoint x: 827, startPoint y: 251, endPoint x: 857, endPoint y: 253, distance: 30.1
click at [857, 253] on textarea "After careful consideration of the details of this case, it is recommended that…" at bounding box center [738, 291] width 442 height 144
drag, startPoint x: 820, startPoint y: 251, endPoint x: 935, endPoint y: 248, distance: 115.0
click at [935, 248] on textarea "After careful consideration of the details of this case, it is recommended that…" at bounding box center [738, 291] width 442 height 144
click at [944, 266] on textarea "After careful consideration of the details of this case, it is recommended that…" at bounding box center [738, 291] width 442 height 144
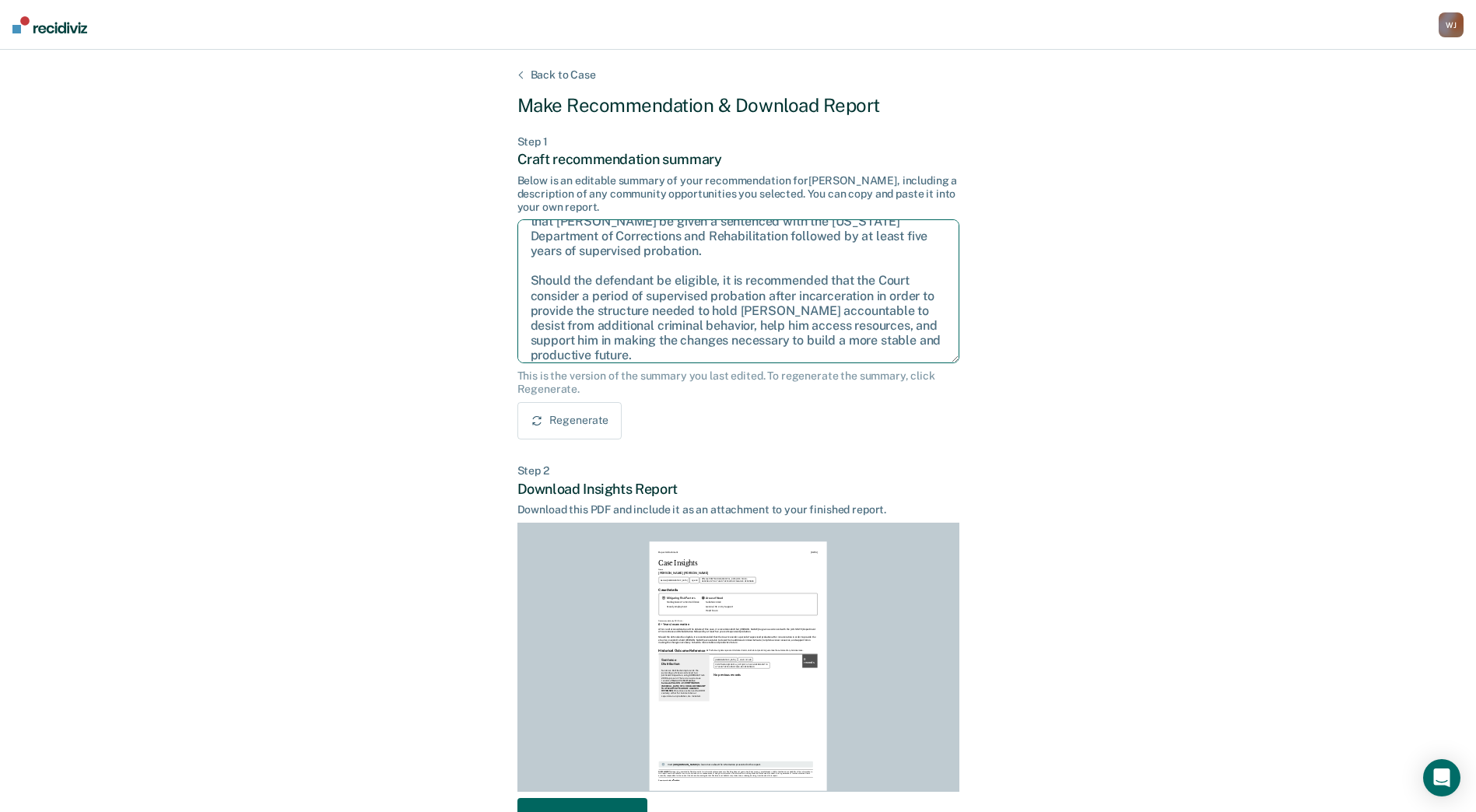
scroll to position [40, 0]
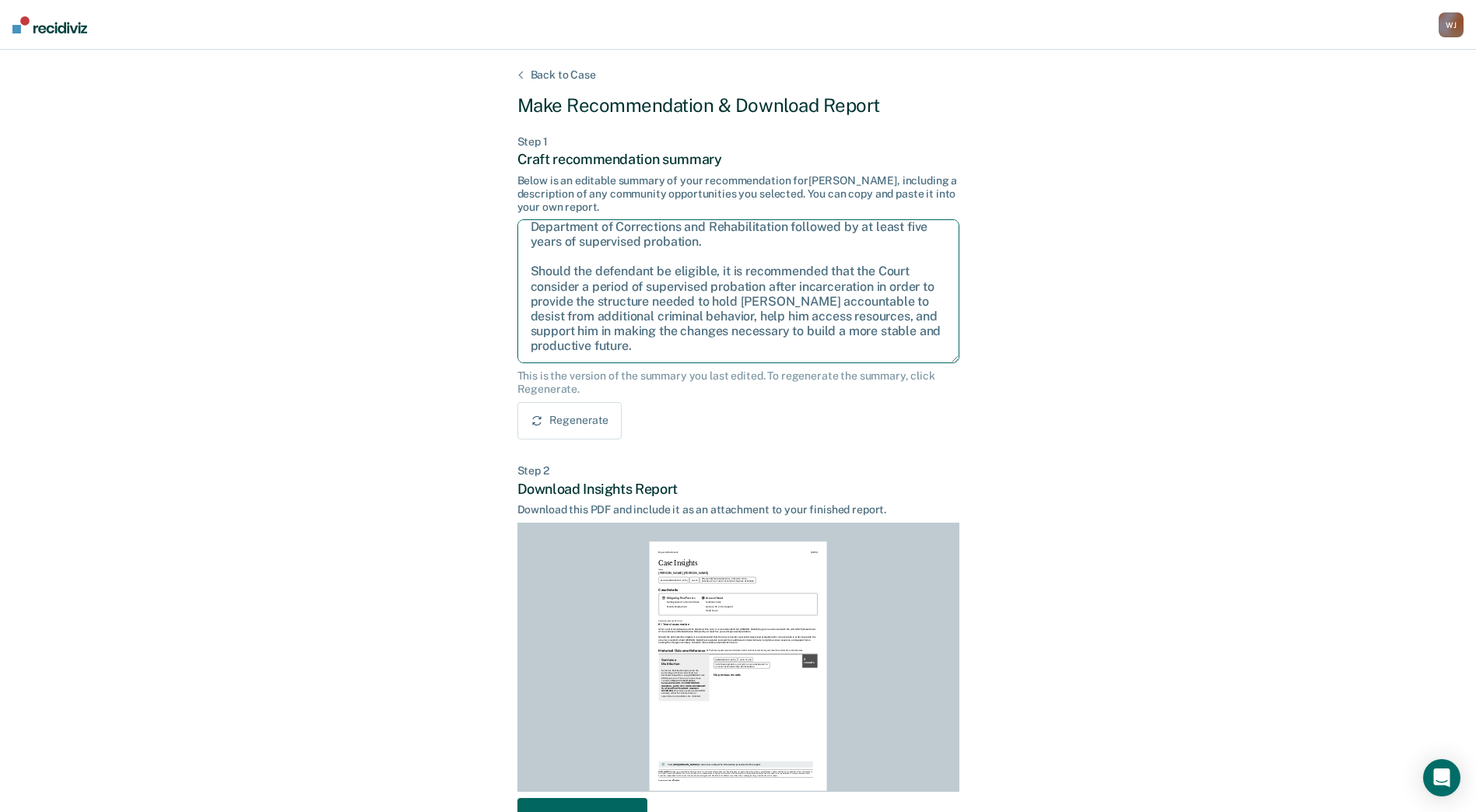
click at [832, 224] on textarea "After careful consideration of the details of this case, it is recommended that…" at bounding box center [738, 291] width 442 height 144
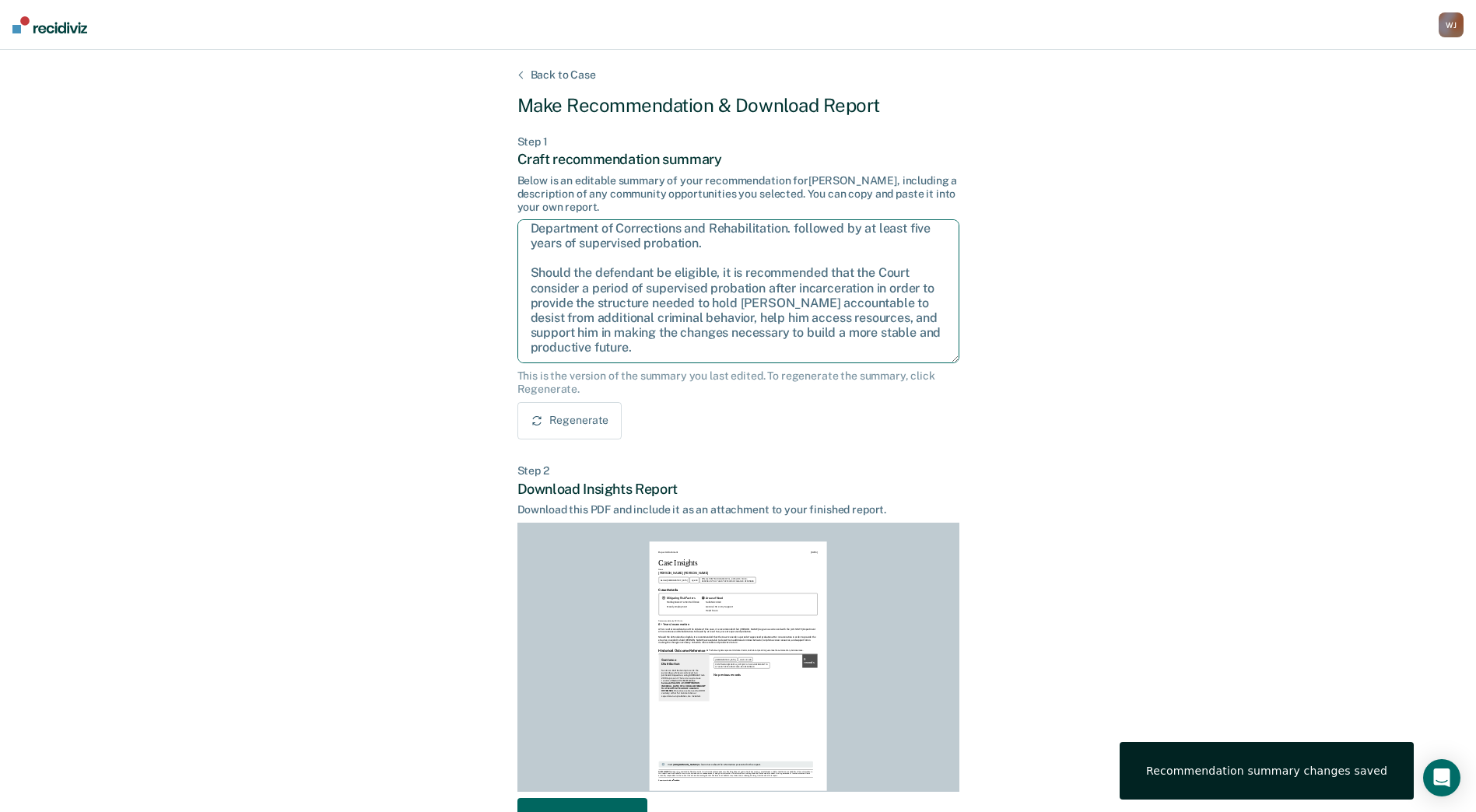
scroll to position [0, 0]
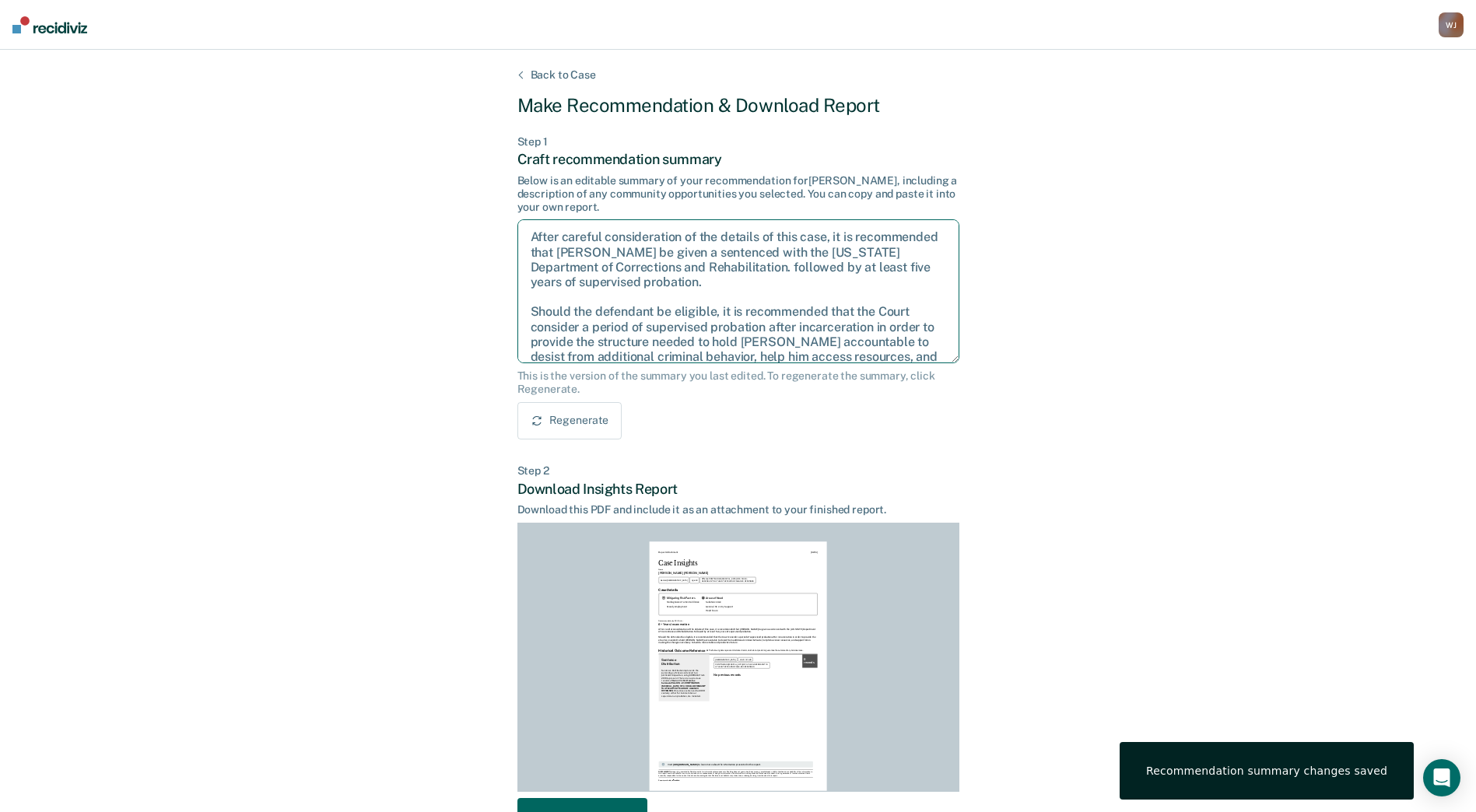
drag, startPoint x: 839, startPoint y: 225, endPoint x: 870, endPoint y: 248, distance: 38.6
click at [870, 246] on textarea "After careful consideration of the details of this case, it is recommended that…" at bounding box center [738, 291] width 442 height 144
click at [862, 276] on textarea "After careful consideration of the details of this case, it is recommended that…" at bounding box center [738, 291] width 442 height 144
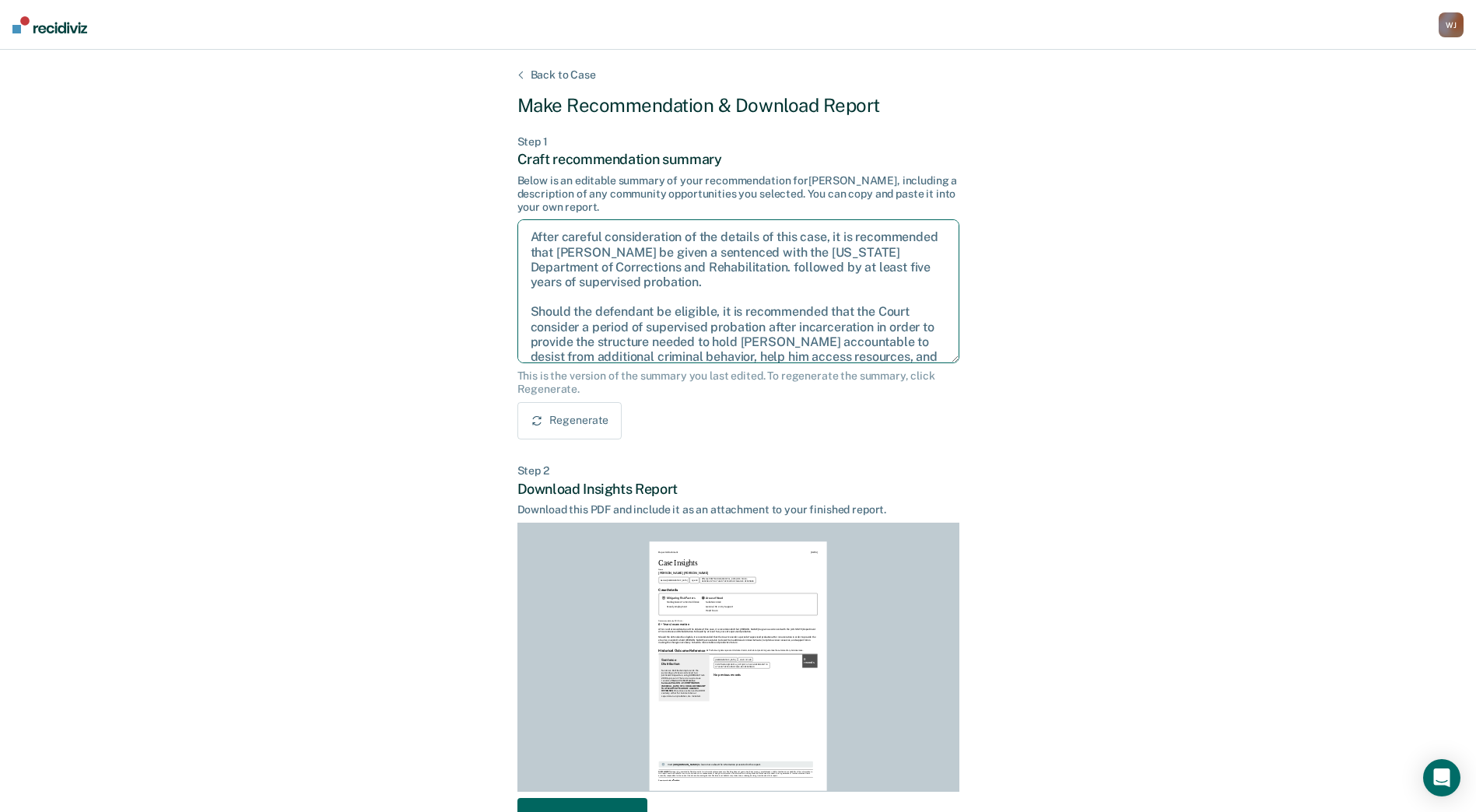
drag, startPoint x: 838, startPoint y: 267, endPoint x: 868, endPoint y: 287, distance: 36.1
click at [868, 287] on textarea "After careful consideration of the details of this case, it is recommended that…" at bounding box center [738, 291] width 442 height 144
drag, startPoint x: 721, startPoint y: 298, endPoint x: 514, endPoint y: 301, distance: 207.0
click at [514, 301] on div "Back to Case Make Recommendation & Download Report Step 1 Craft recommendation …" at bounding box center [738, 482] width 1476 height 867
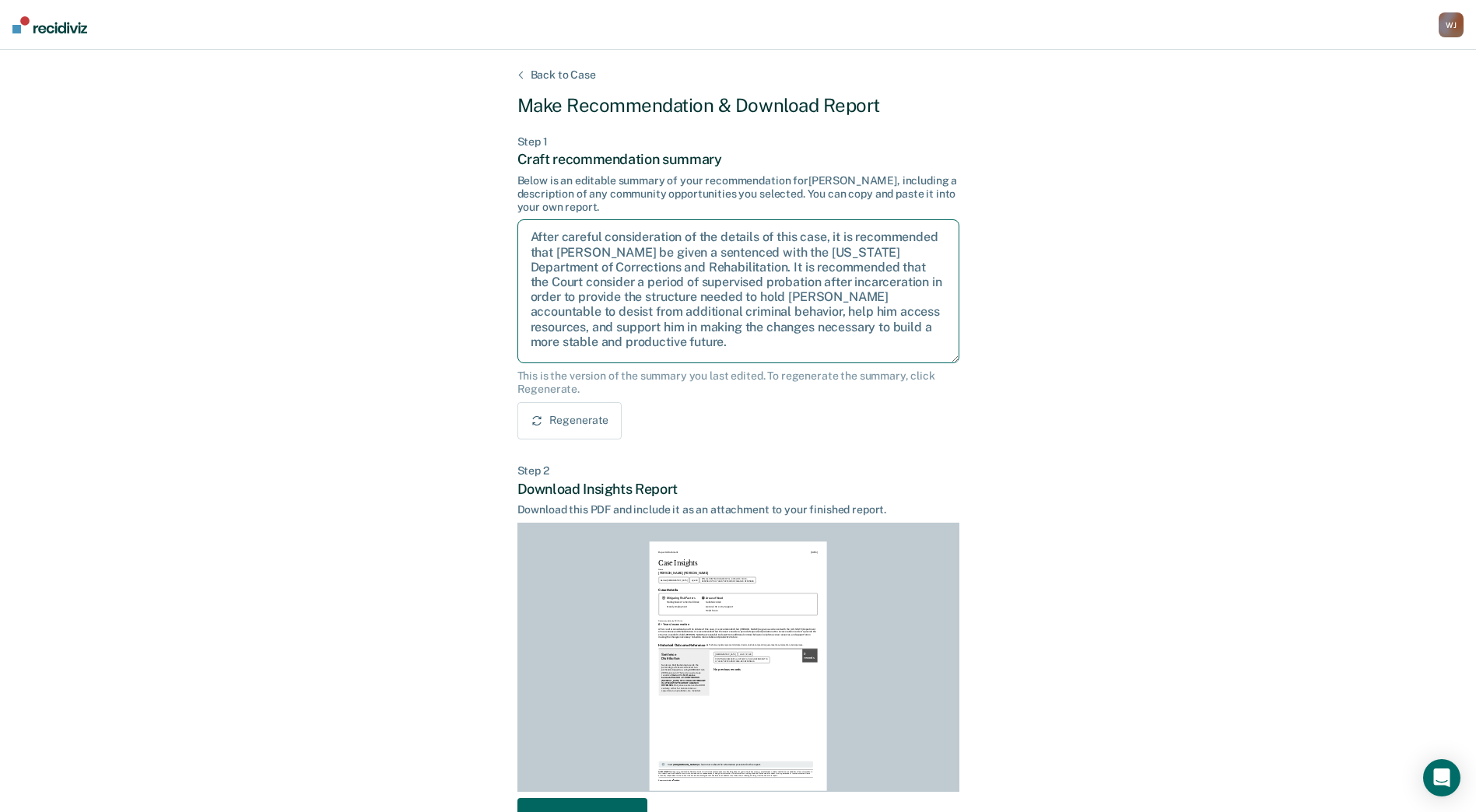
click at [559, 284] on textarea "After careful consideration of the details of this case, it is recommended that…" at bounding box center [738, 291] width 442 height 144
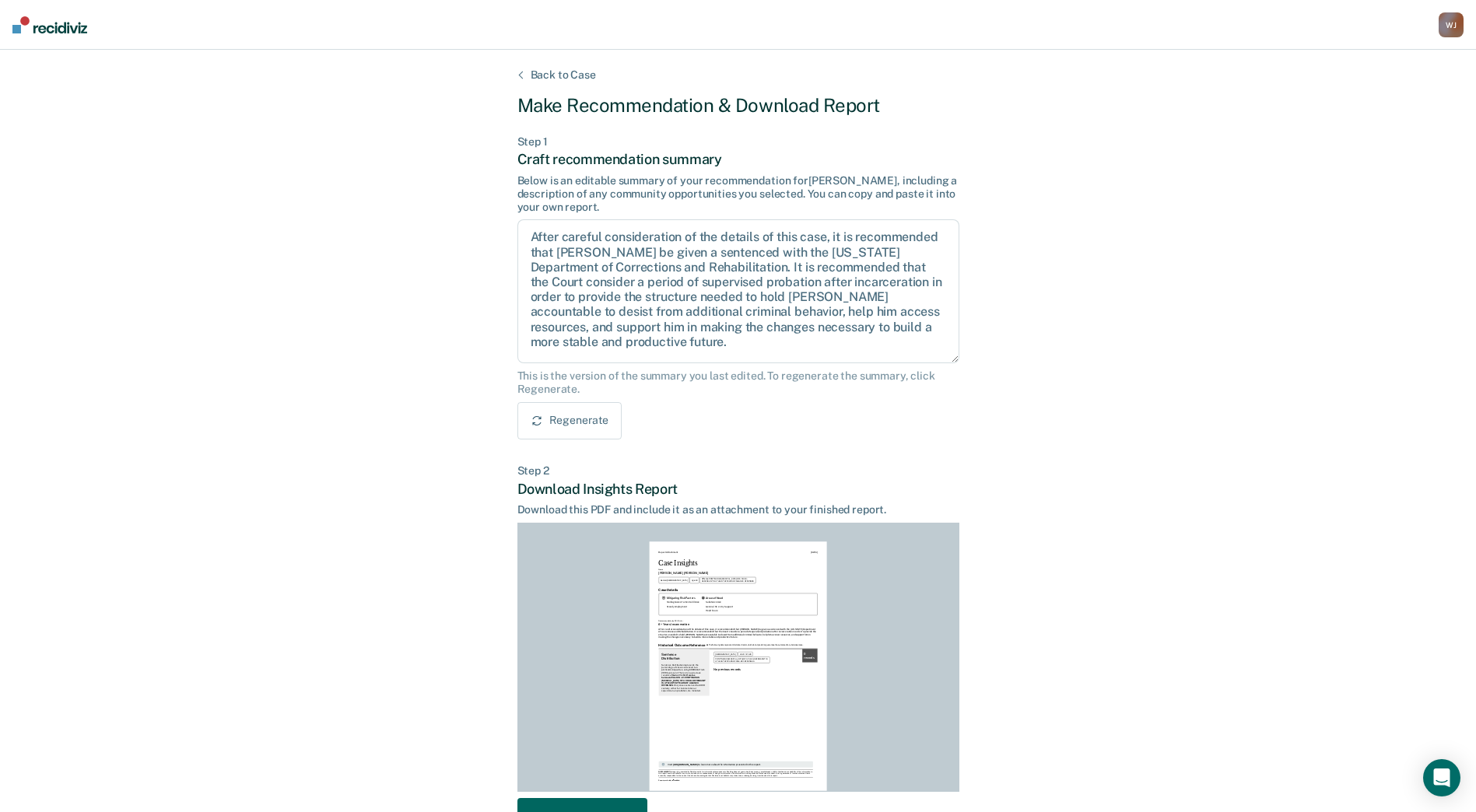
drag, startPoint x: 654, startPoint y: 410, endPoint x: 628, endPoint y: 378, distance: 41.2
click at [655, 411] on div "Regenerate" at bounding box center [738, 420] width 442 height 37
click at [553, 281] on textarea "After careful consideration of the details of this case, it is recommended that…" at bounding box center [738, 291] width 442 height 144
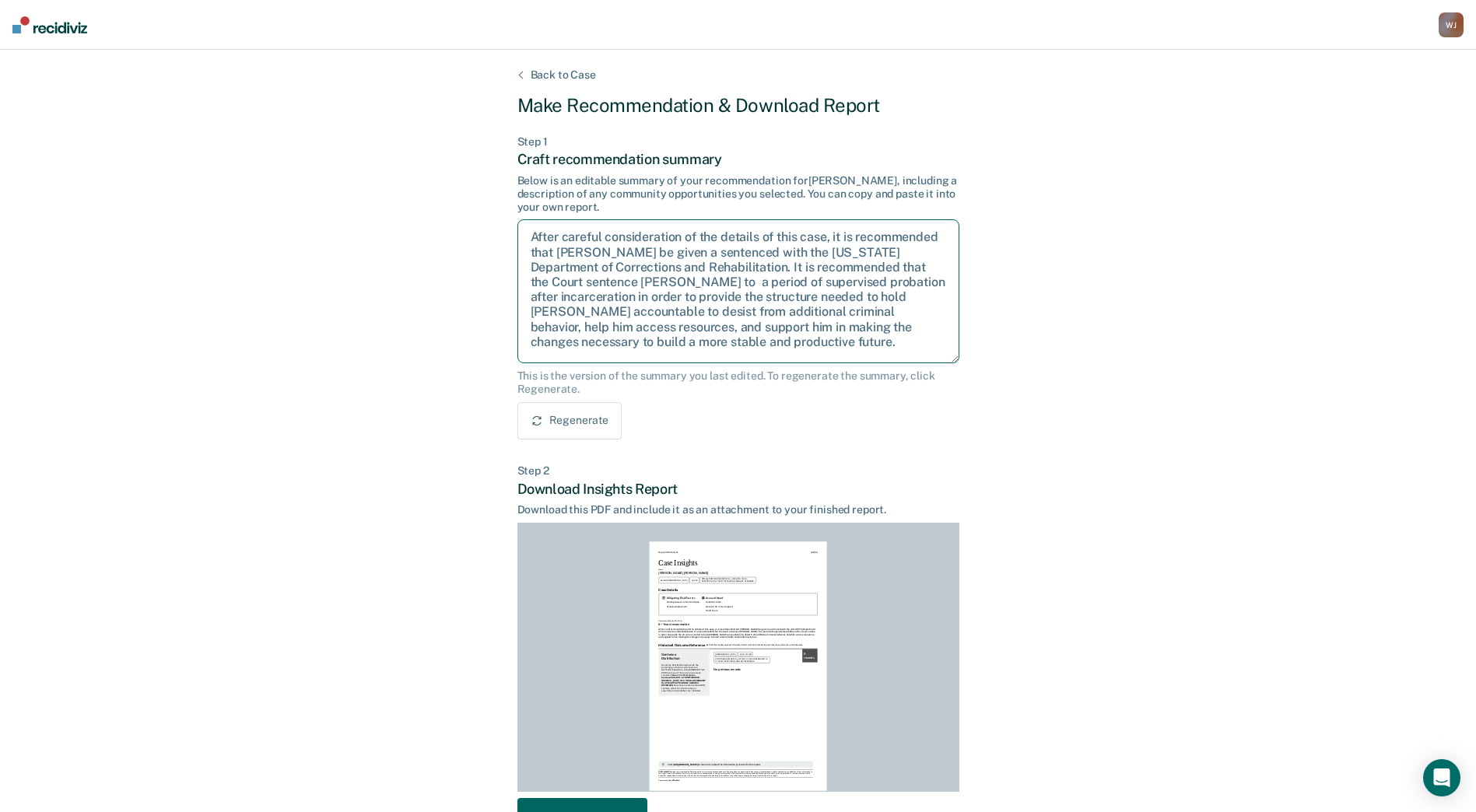
click at [842, 282] on textarea "After careful consideration of the details of this case, it is recommended that…" at bounding box center [738, 291] width 442 height 144
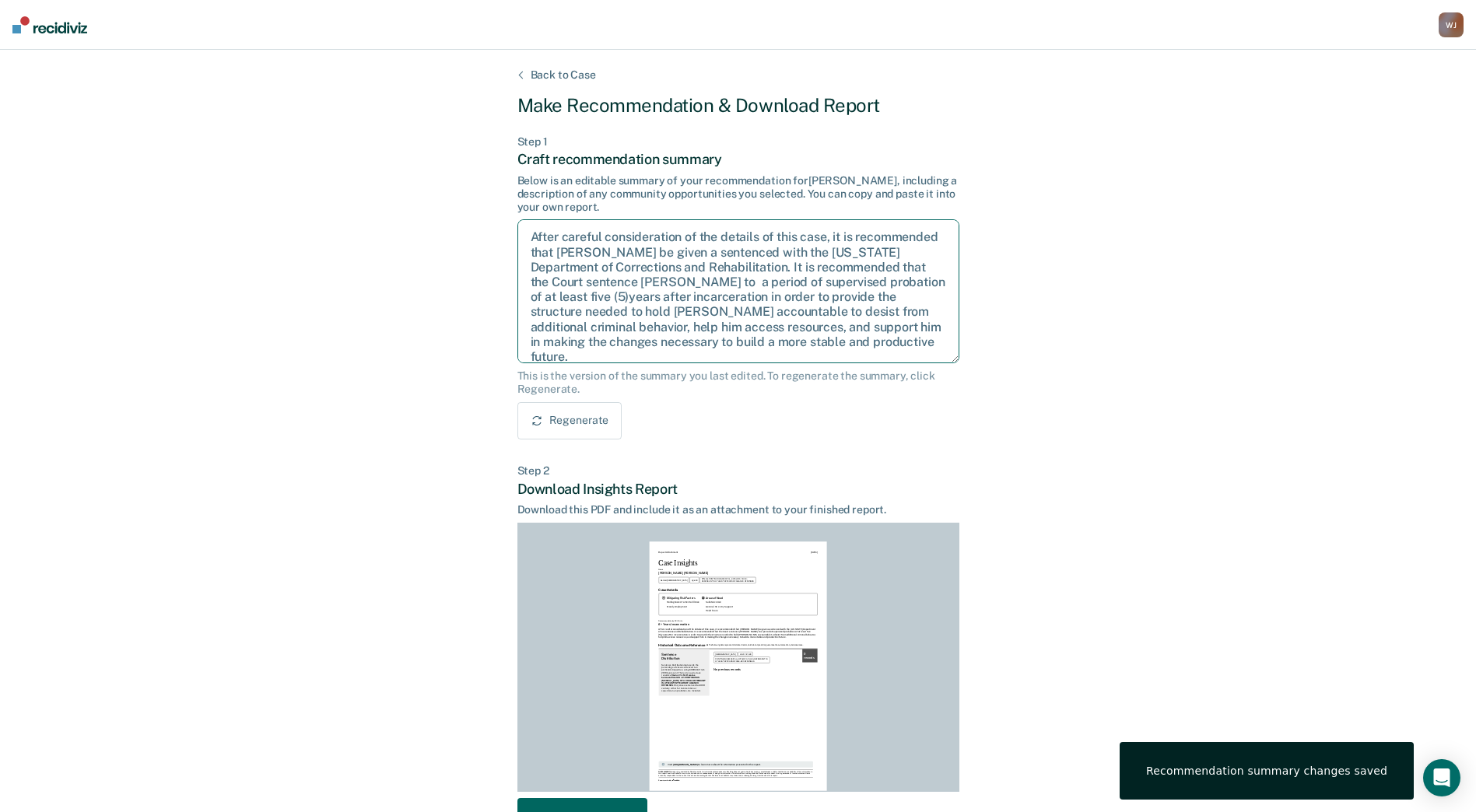
type textarea "After careful consideration of the details of this case, it is recommended that…"
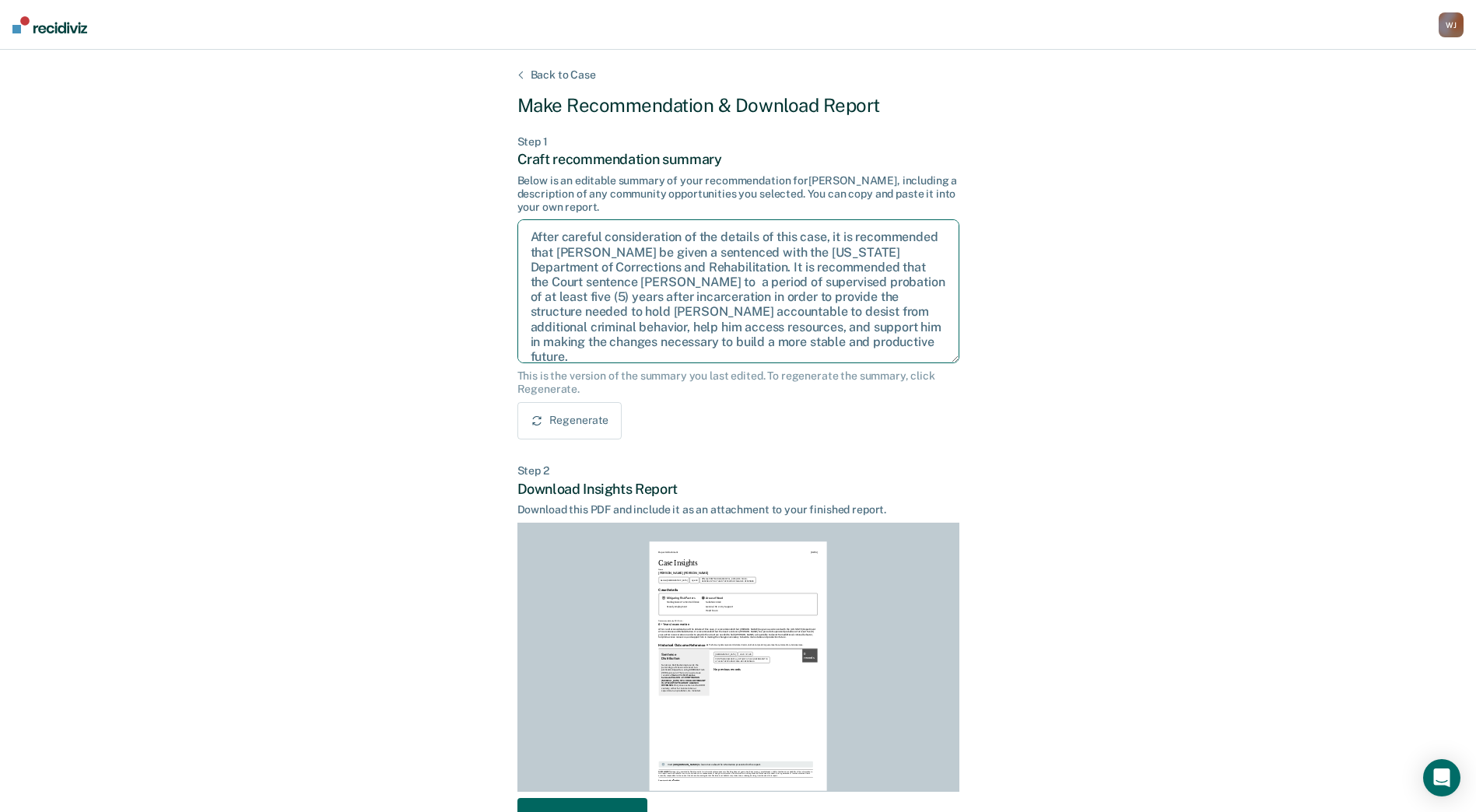
drag, startPoint x: 791, startPoint y: 341, endPoint x: 501, endPoint y: 215, distance: 316.2
click at [501, 215] on div "Back to Case Make Recommendation & Download Report Step 1 Craft recommendation …" at bounding box center [738, 482] width 1476 height 867
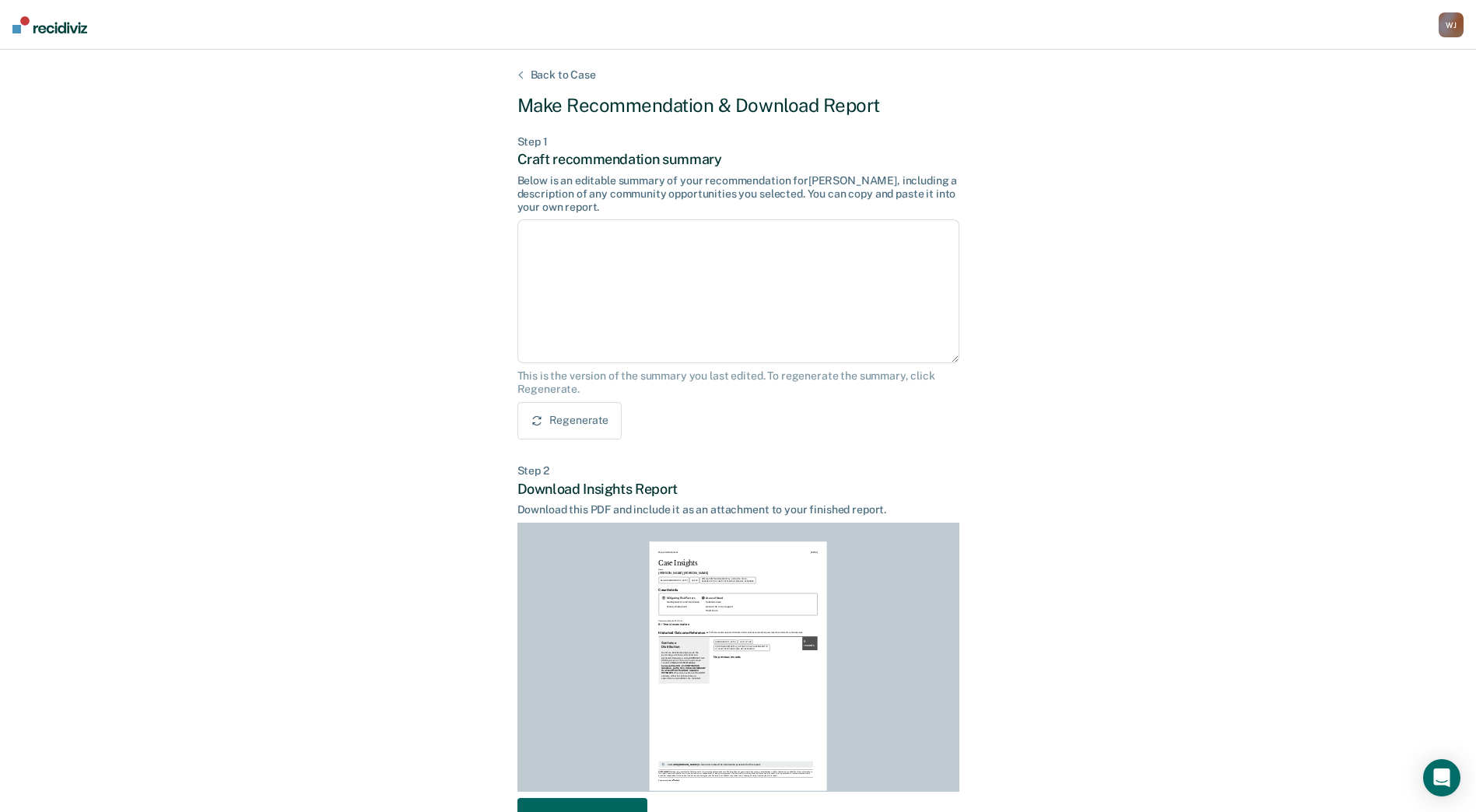
scroll to position [104, 0]
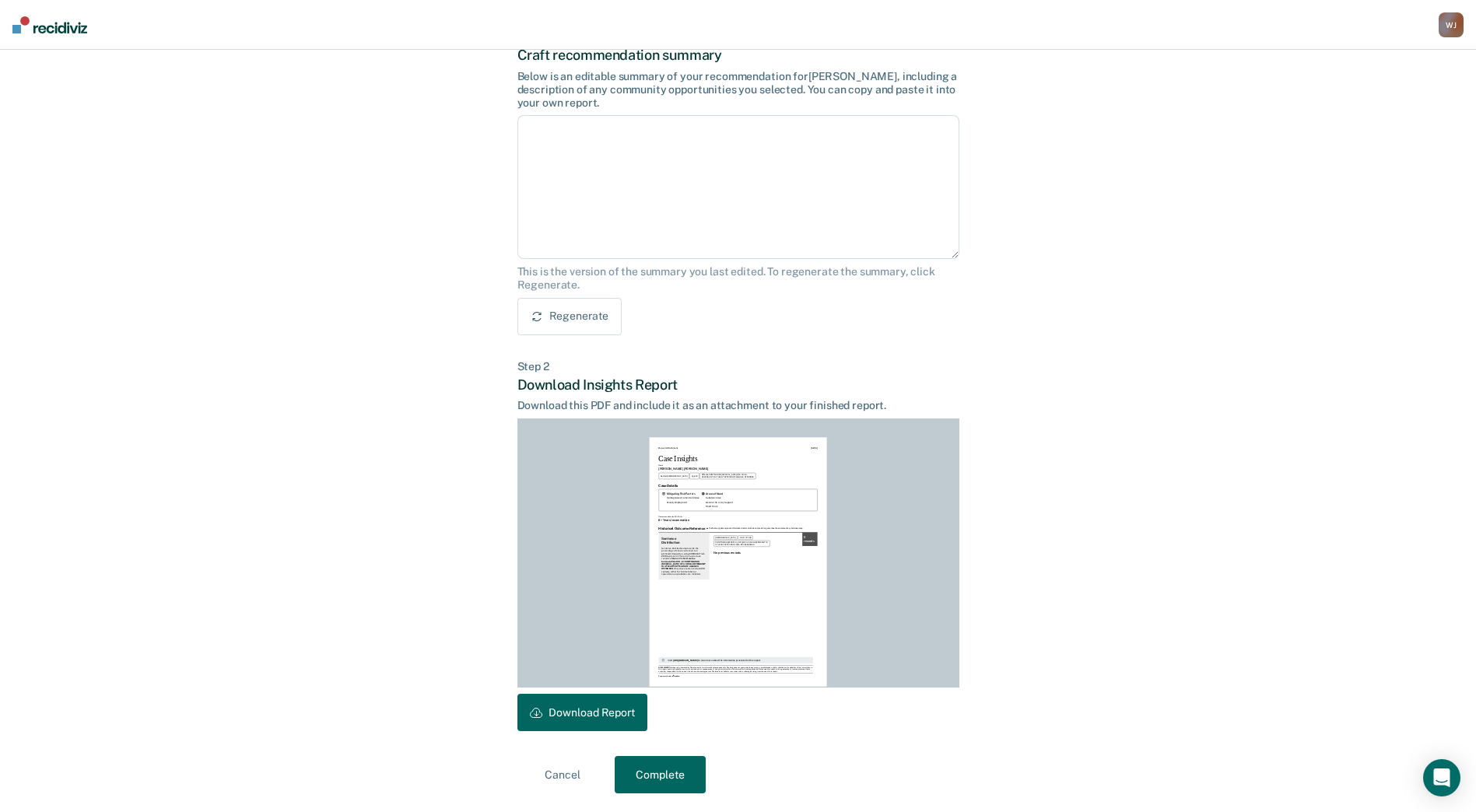
click at [558, 772] on button "Cancel" at bounding box center [562, 775] width 91 height 37
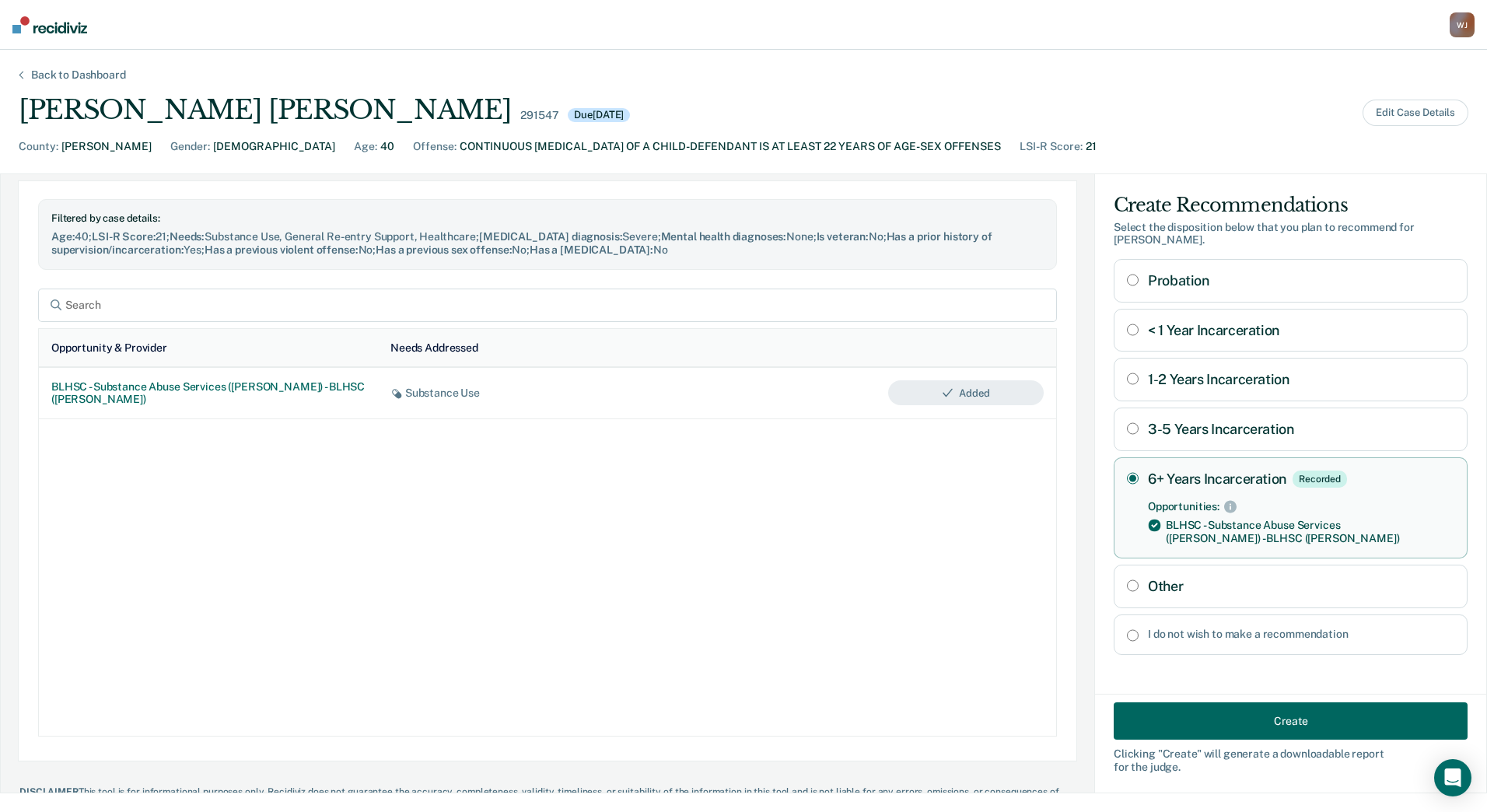
click at [1127, 579] on input "Other" at bounding box center [1133, 585] width 12 height 13
radio input "true"
radio Incarceration "false"
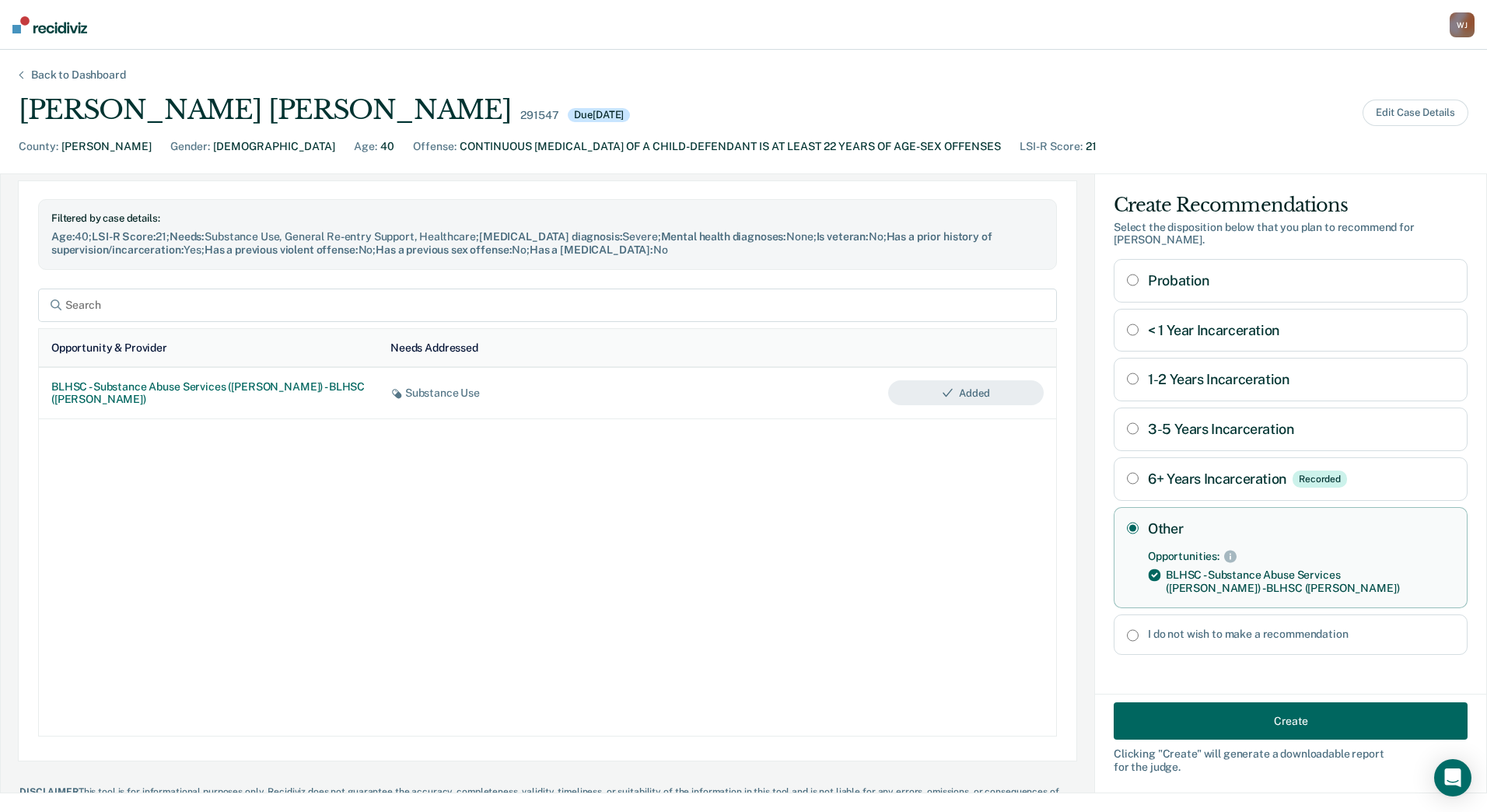
click at [1204, 717] on button "Create" at bounding box center [1290, 721] width 354 height 37
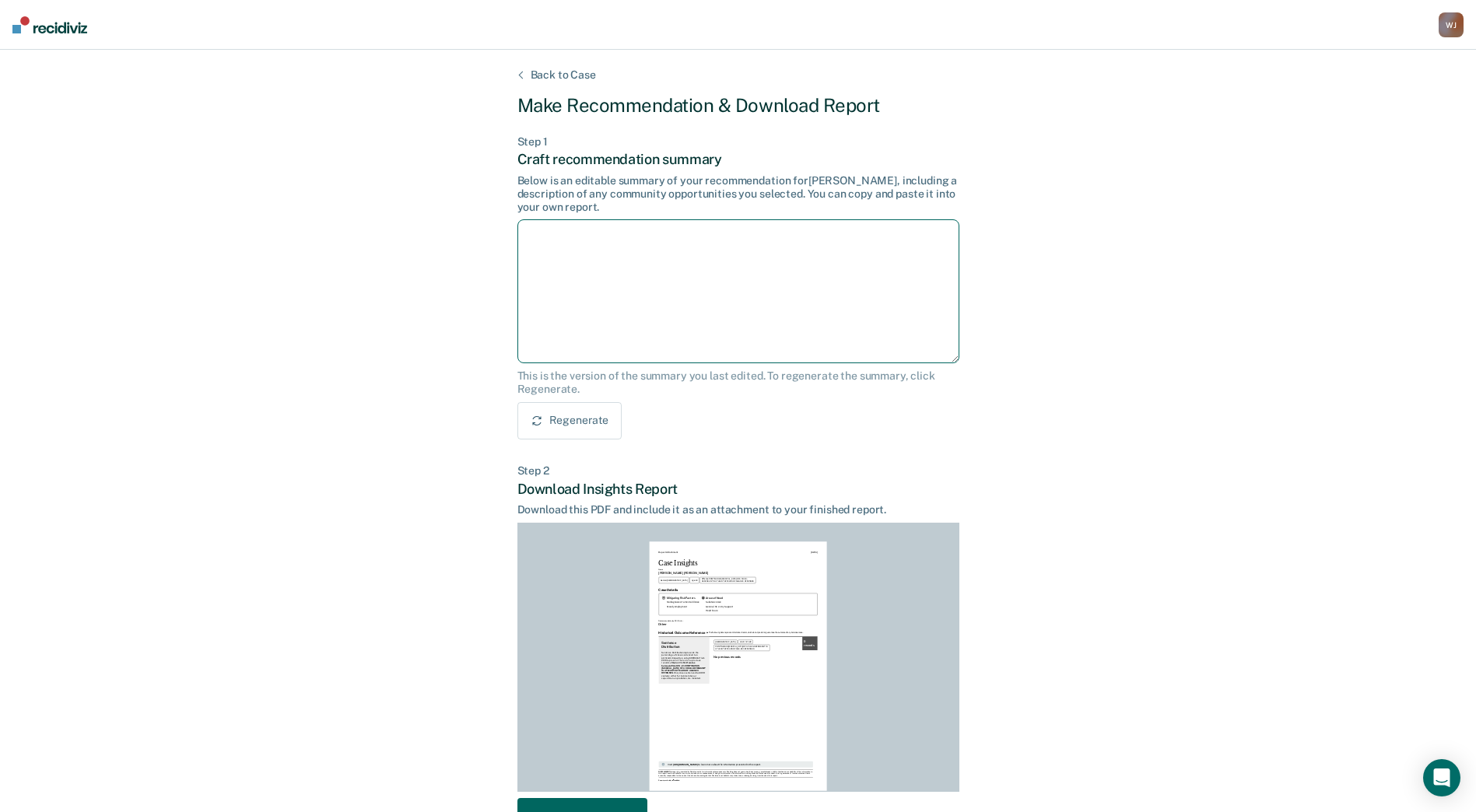
paste textarea "After careful consideration of the details of this case, it is recommended that…"
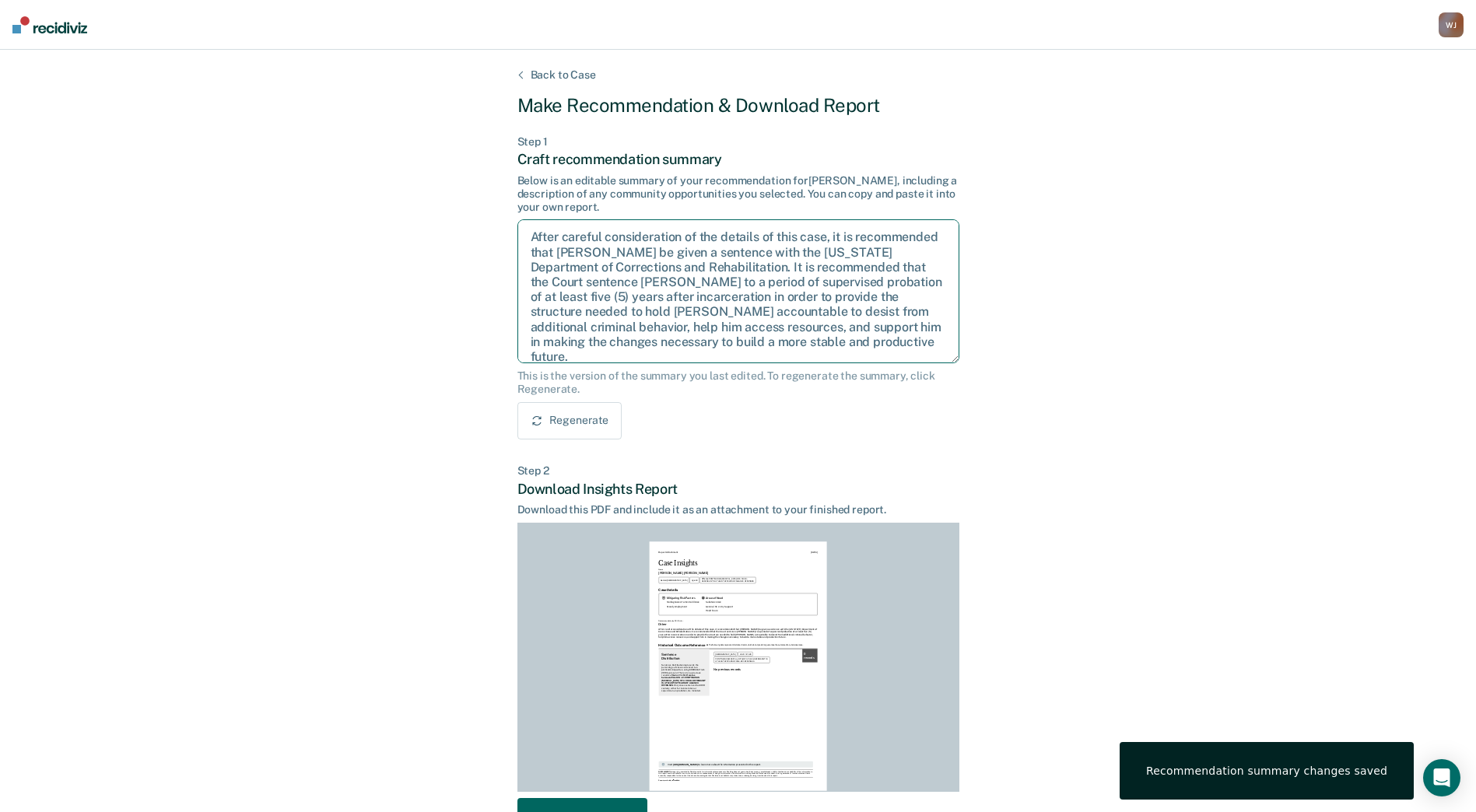
type textarea "After careful consideration of the details of this case, it is recommended that…"
click at [893, 477] on div "Step 2 Download Insights Report Download this PDF and include it as an attachme…" at bounding box center [738, 649] width 442 height 371
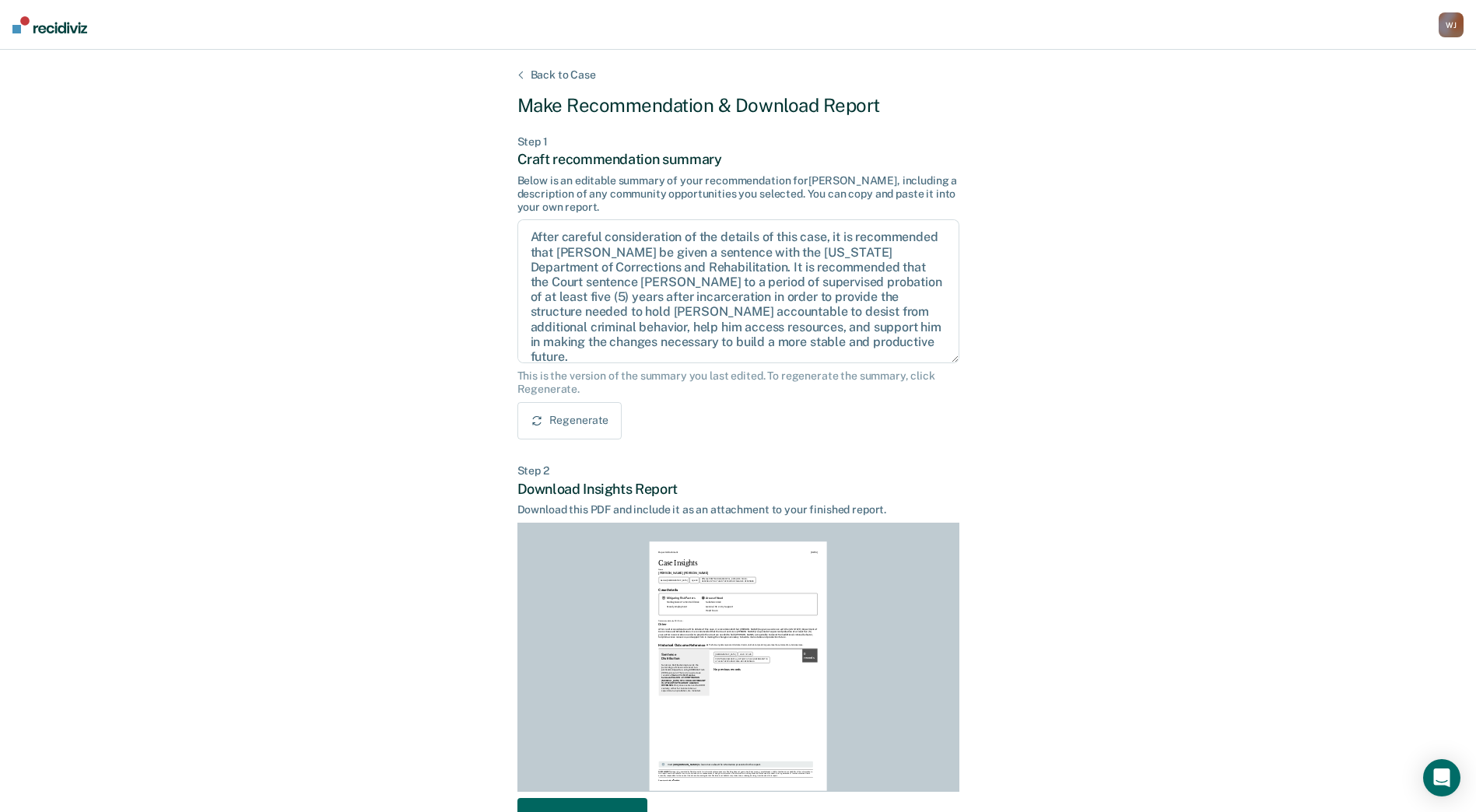
scroll to position [104, 0]
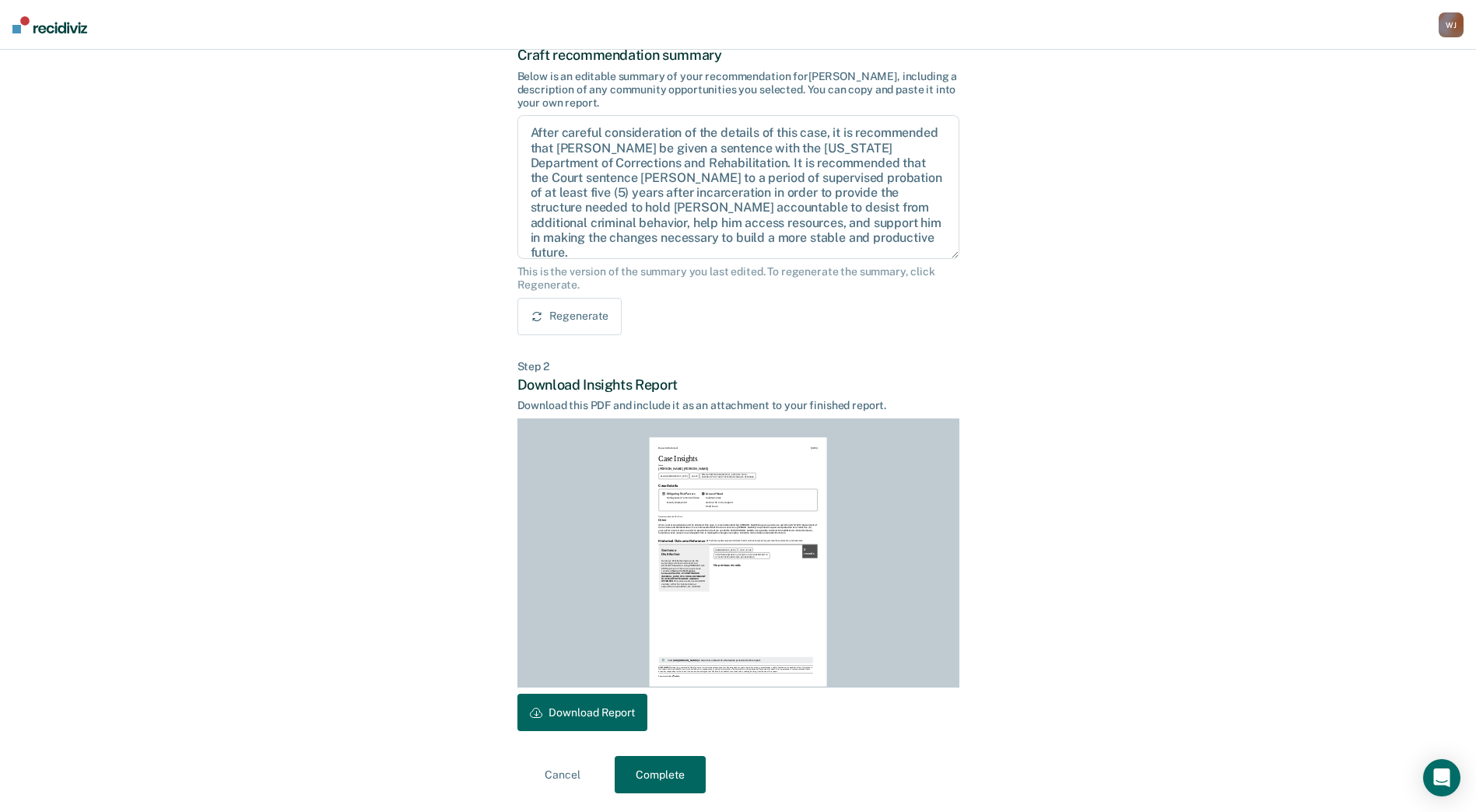
click at [646, 777] on button "Complete" at bounding box center [660, 775] width 91 height 37
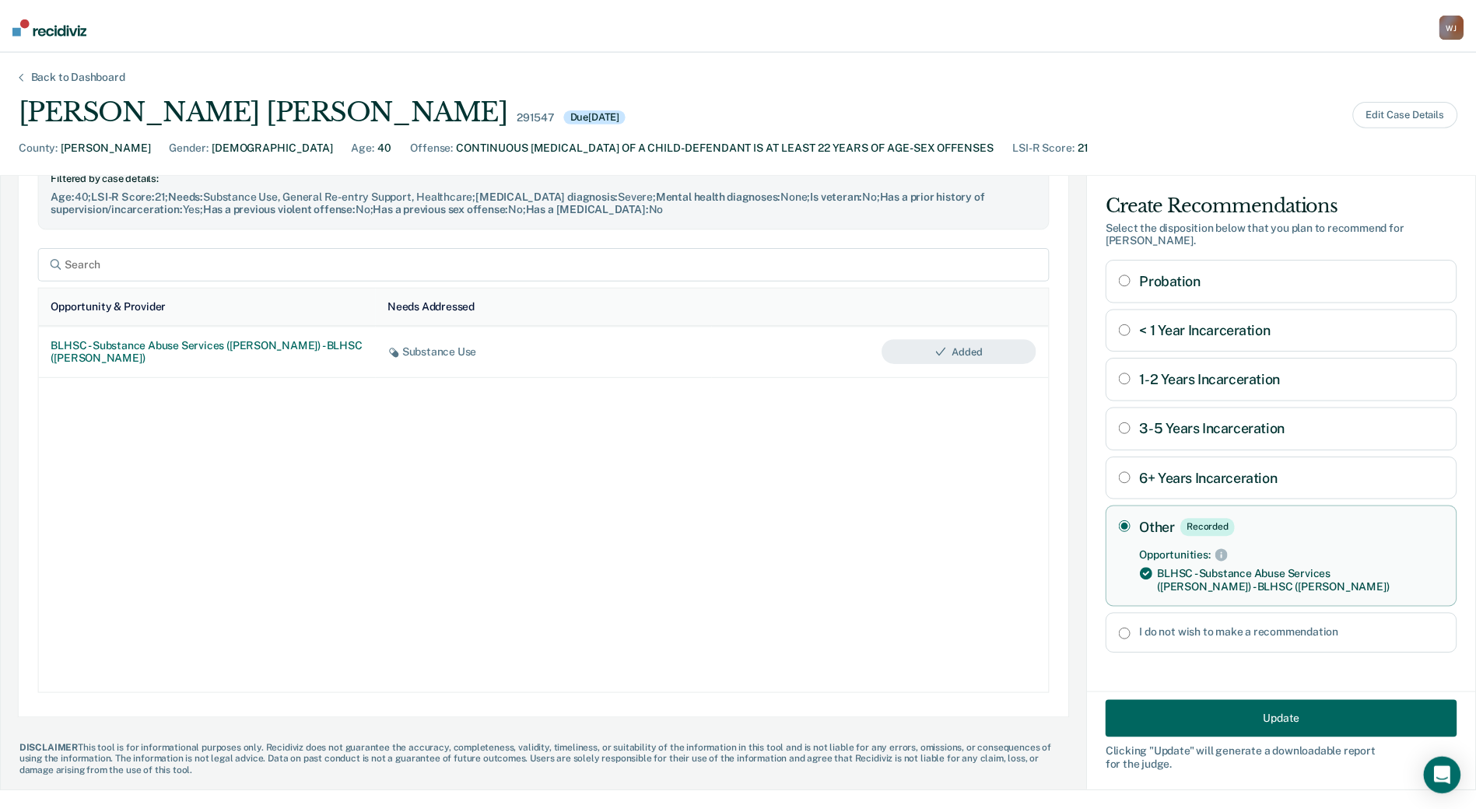
scroll to position [814, 0]
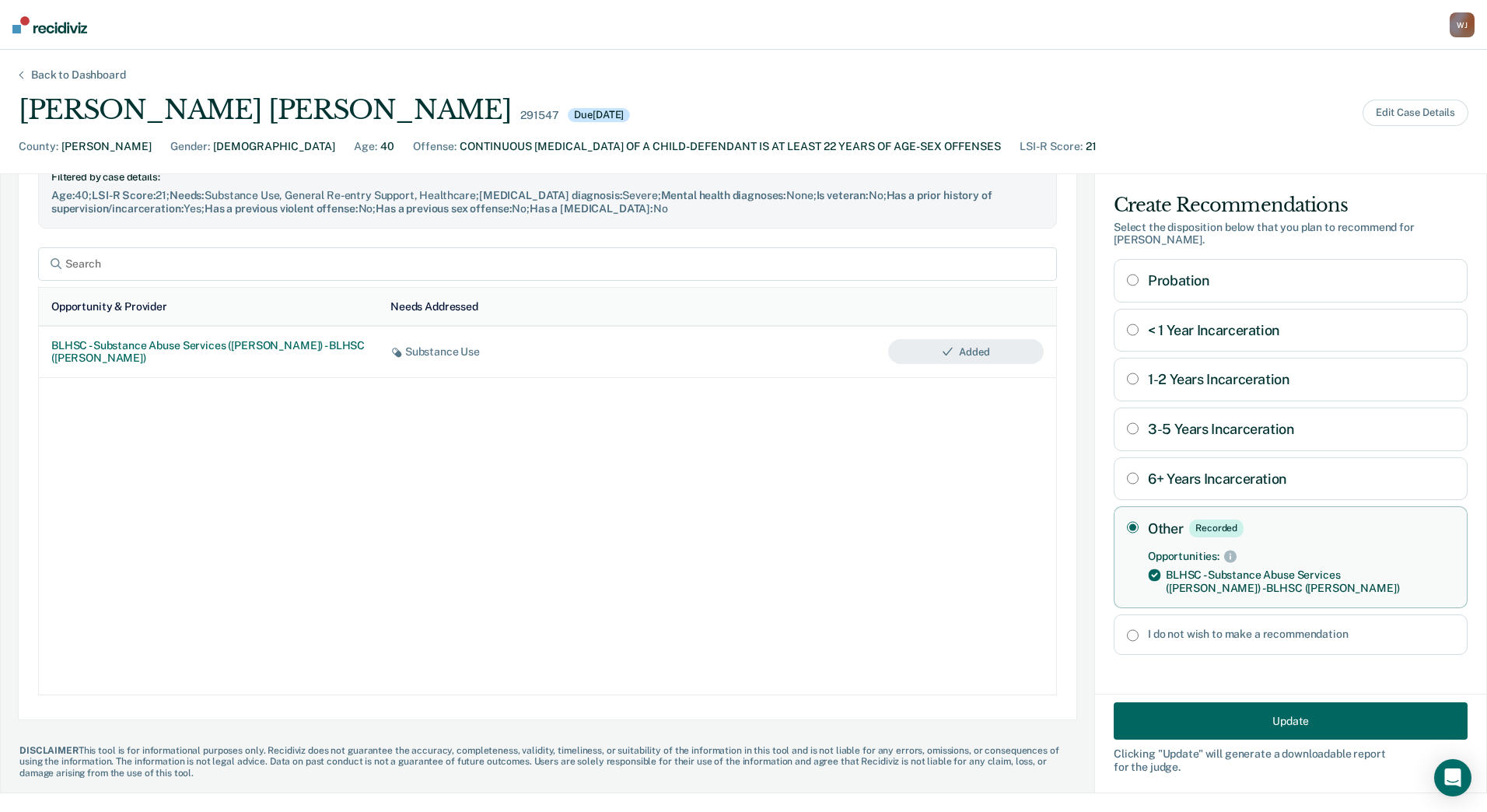
click at [1295, 730] on button "Update" at bounding box center [1290, 721] width 354 height 37
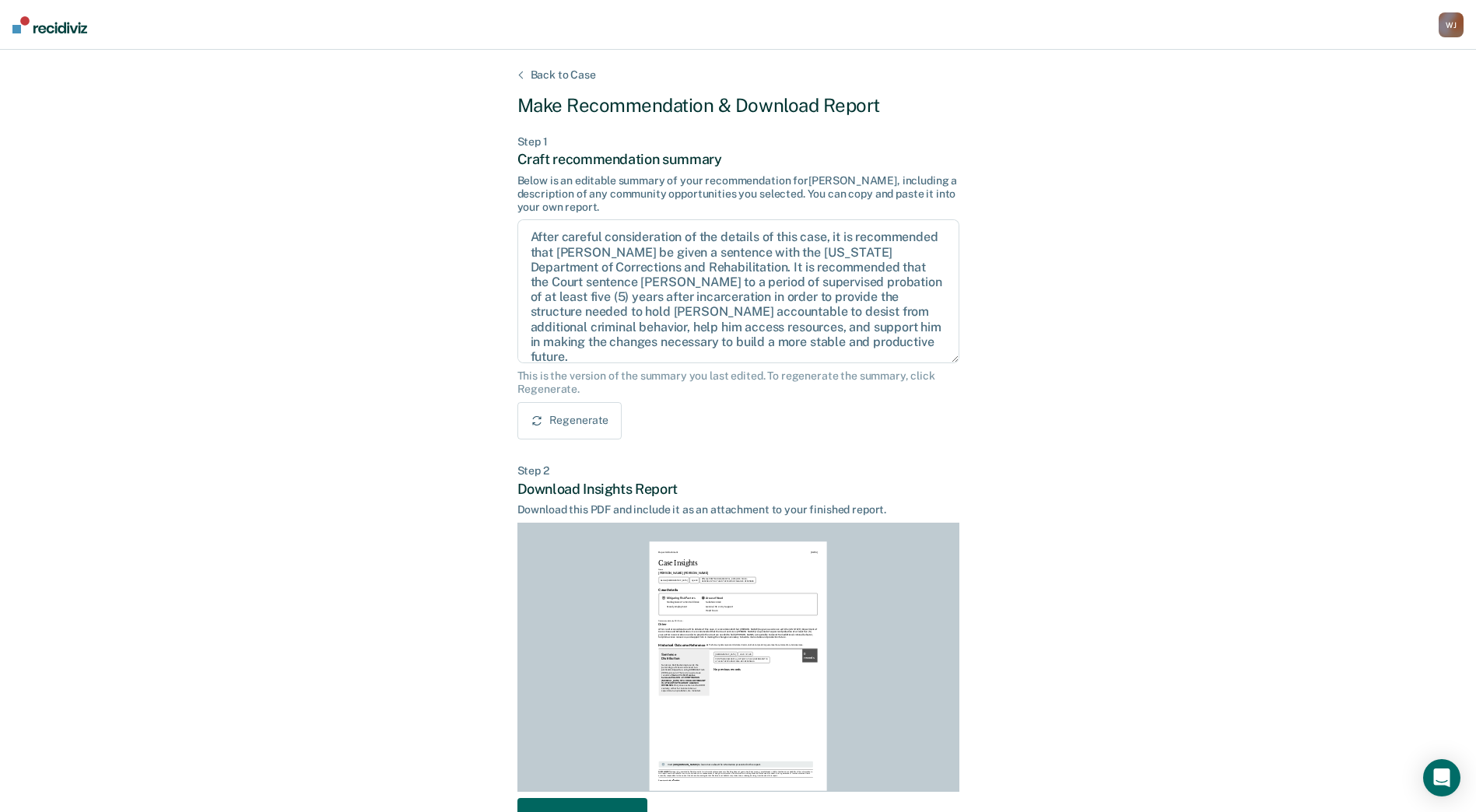
scroll to position [104, 0]
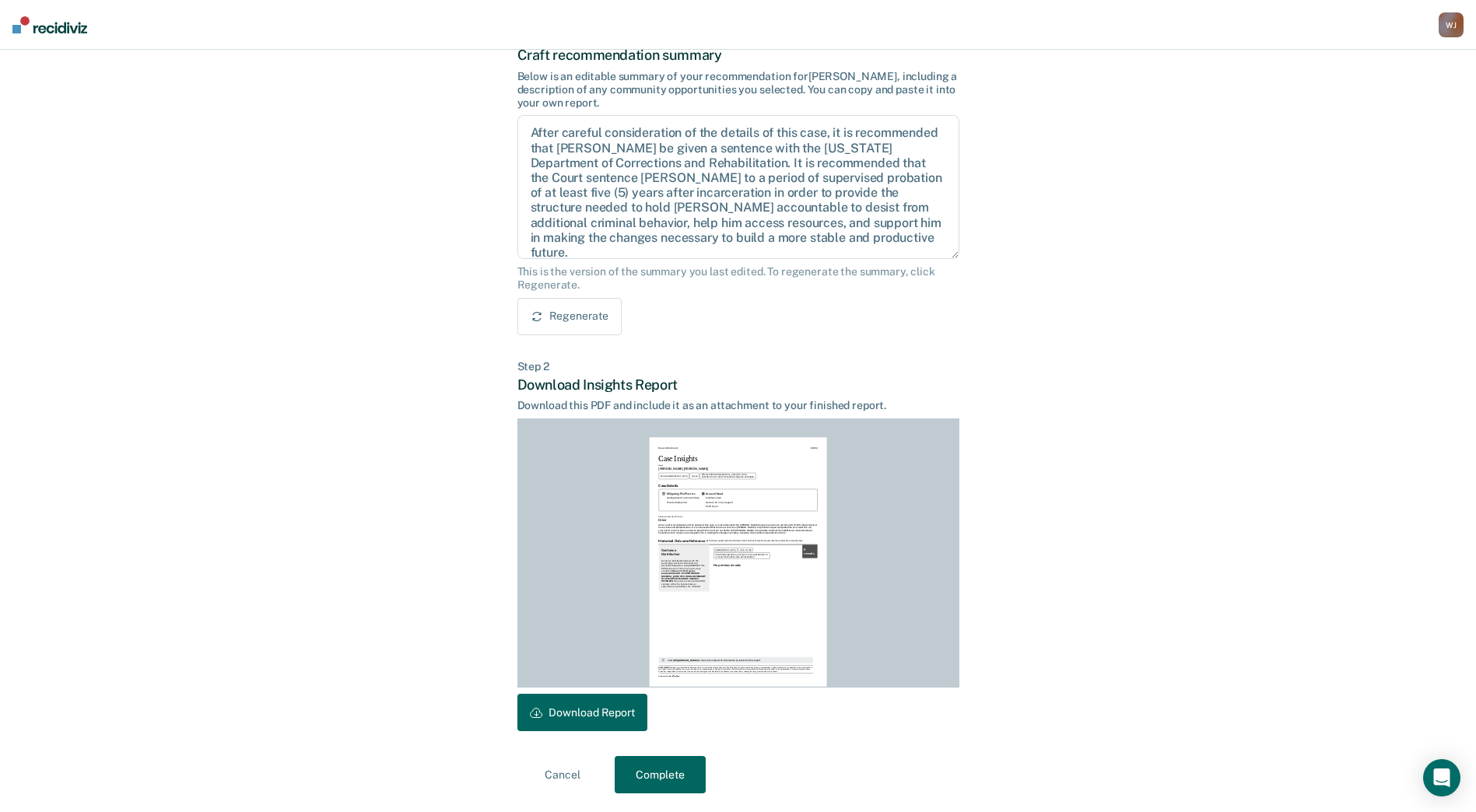
click at [609, 714] on button "Download Report" at bounding box center [582, 712] width 130 height 37
click at [658, 771] on button "Complete" at bounding box center [660, 775] width 91 height 37
click at [632, 778] on button "Complete" at bounding box center [660, 775] width 91 height 37
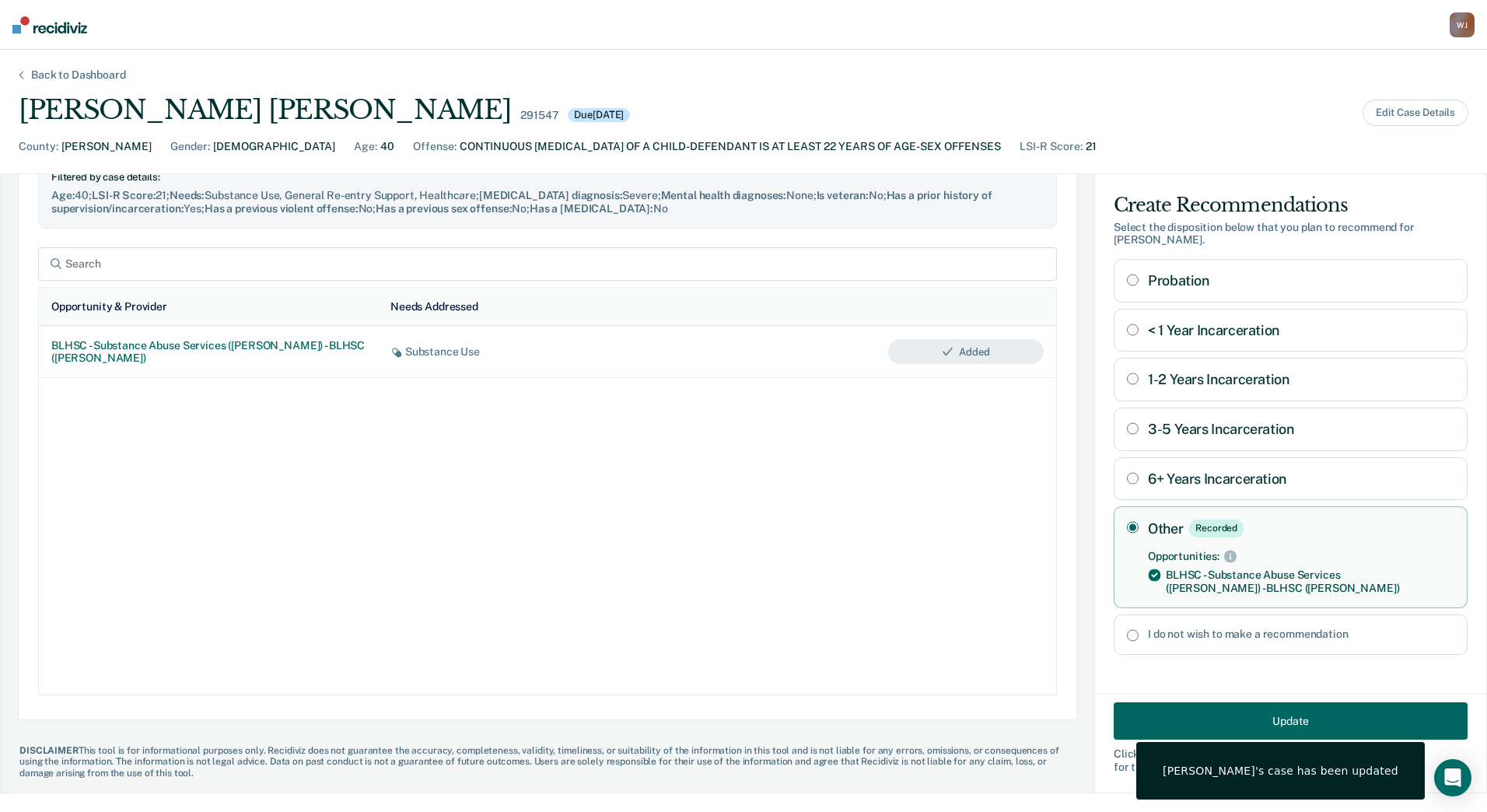
click at [1481, 82] on div "Back to Dashboard Jason Michael Evans 291547 Due 08/25/2025 Edit Case Details C…" at bounding box center [743, 430] width 1487 height 762
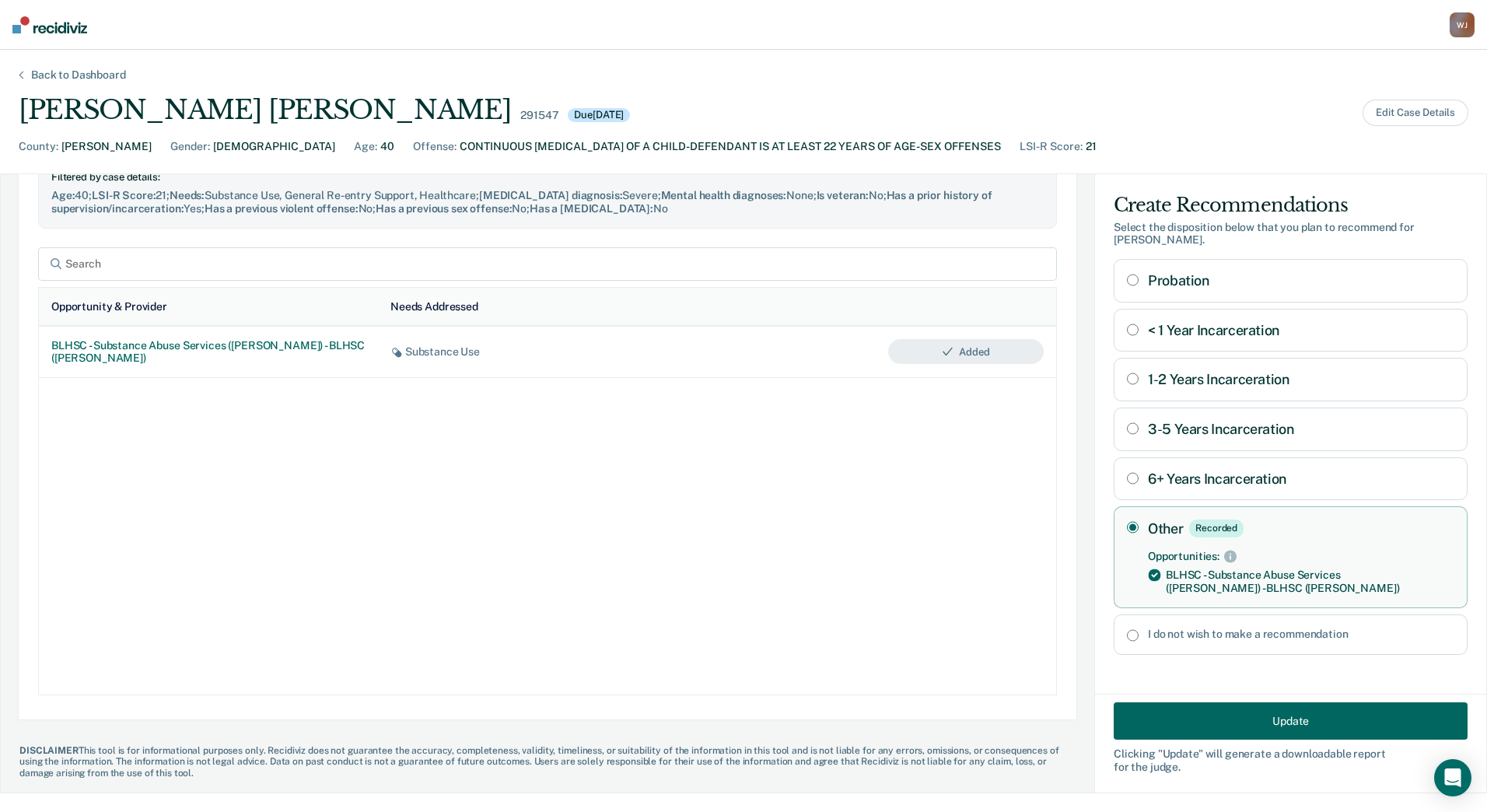
click at [120, 73] on div "Back to Dashboard" at bounding box center [78, 75] width 132 height 13
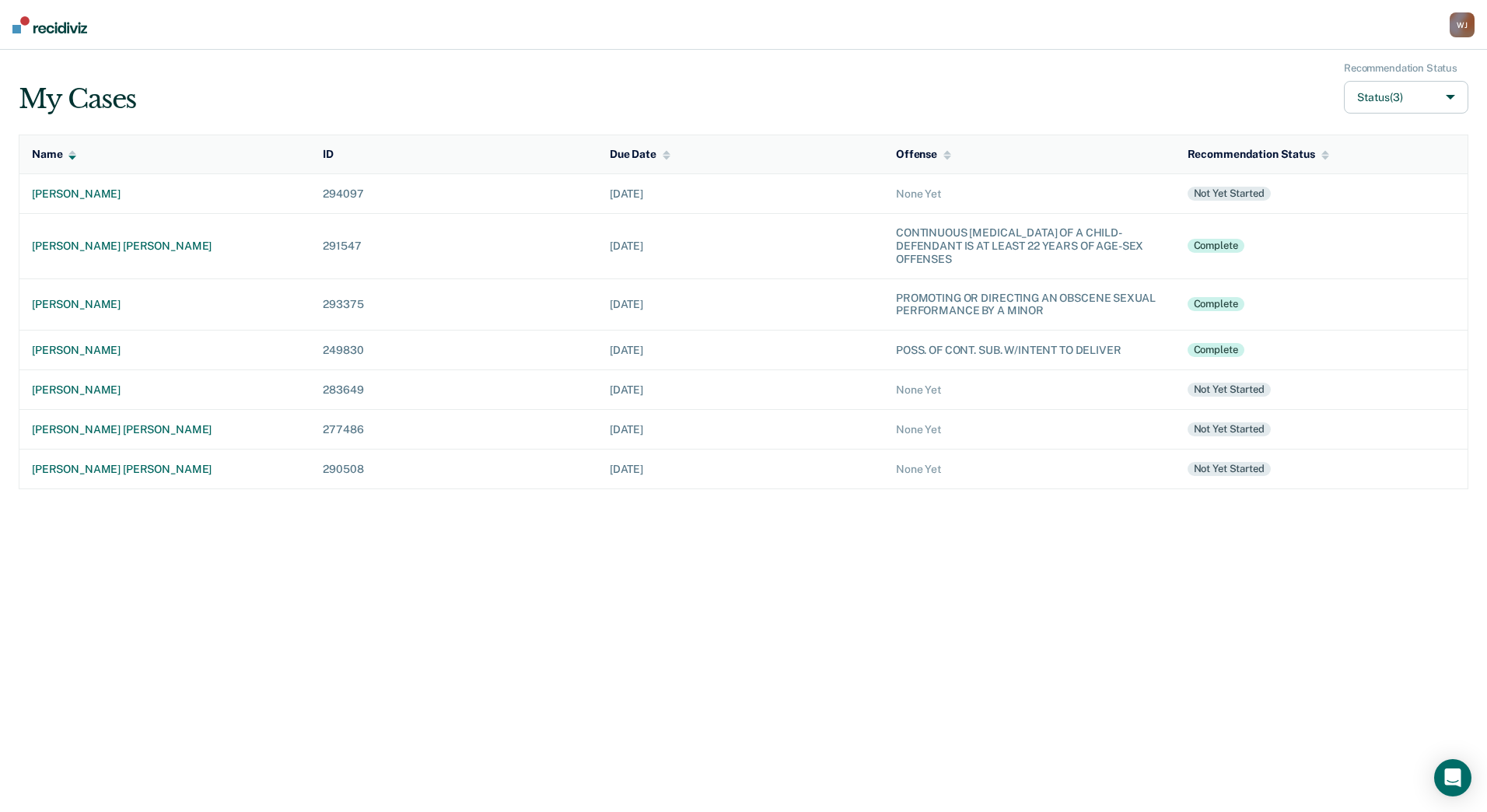
click at [120, 73] on div "My Cases Recommendation Status Status (3)" at bounding box center [743, 88] width 1450 height 52
